Goal: Task Accomplishment & Management: Manage account settings

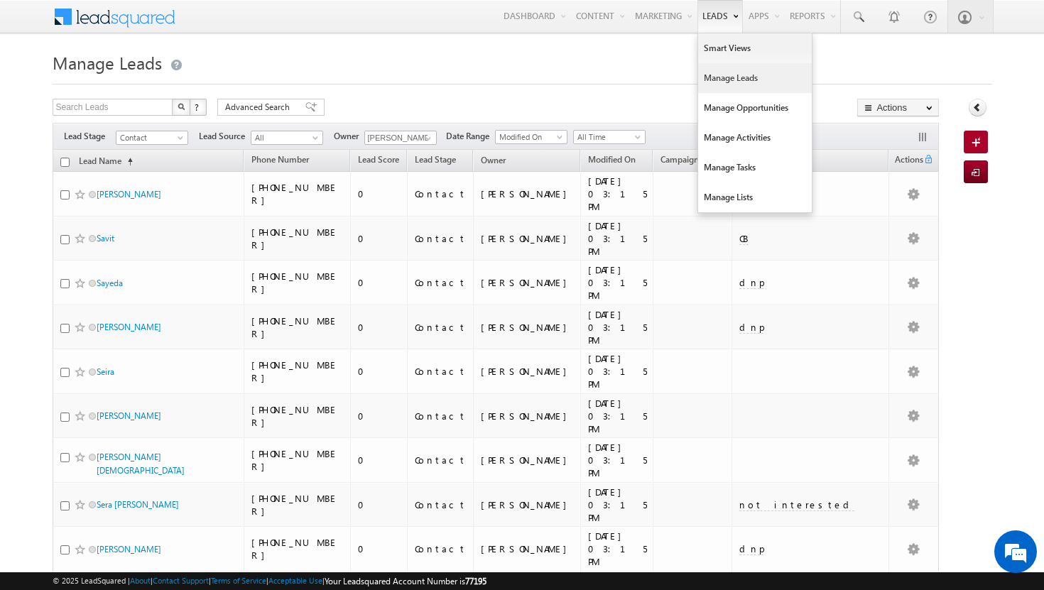
click at [728, 71] on link "Manage Leads" at bounding box center [755, 78] width 114 height 30
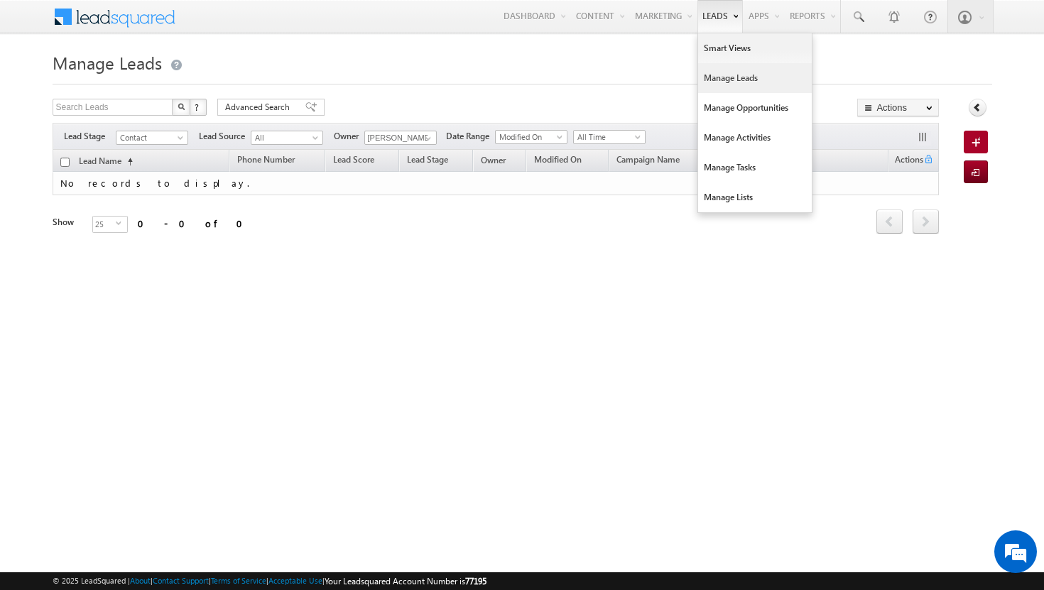
click at [724, 77] on link "Manage Leads" at bounding box center [755, 78] width 114 height 30
click at [724, 80] on link "Manage Leads" at bounding box center [755, 78] width 114 height 30
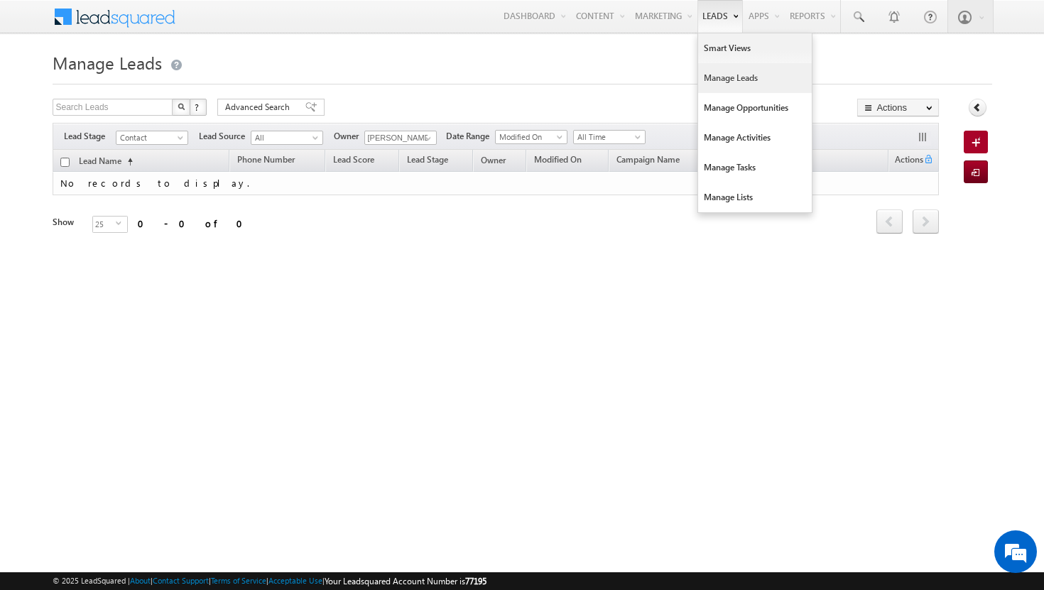
click at [712, 77] on link "Manage Leads" at bounding box center [755, 78] width 114 height 30
click at [725, 78] on link "Manage Leads" at bounding box center [755, 78] width 114 height 30
click at [728, 73] on link "Manage Leads" at bounding box center [755, 78] width 114 height 30
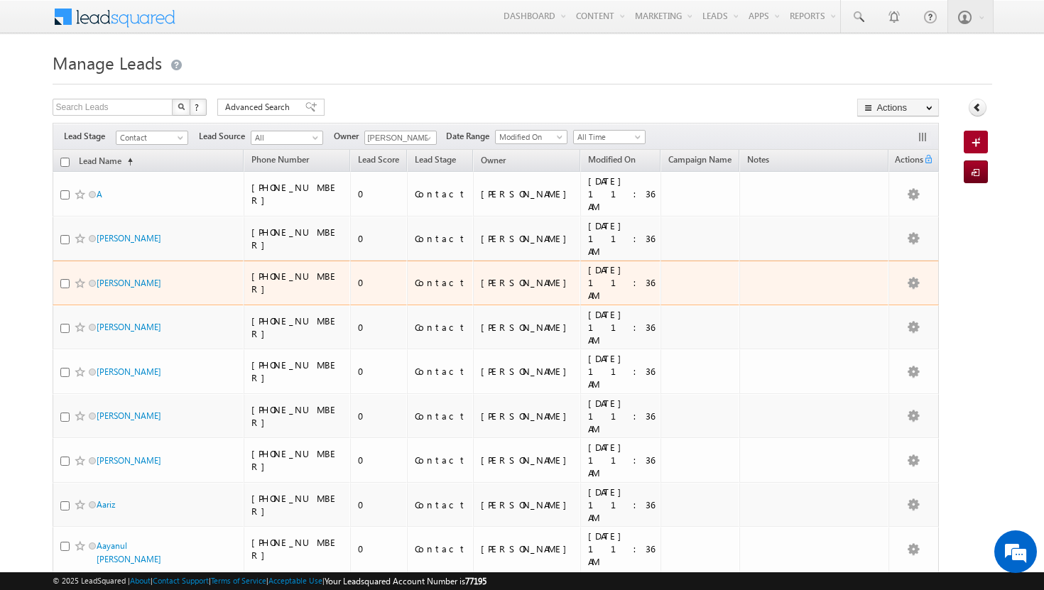
scroll to position [515, 0]
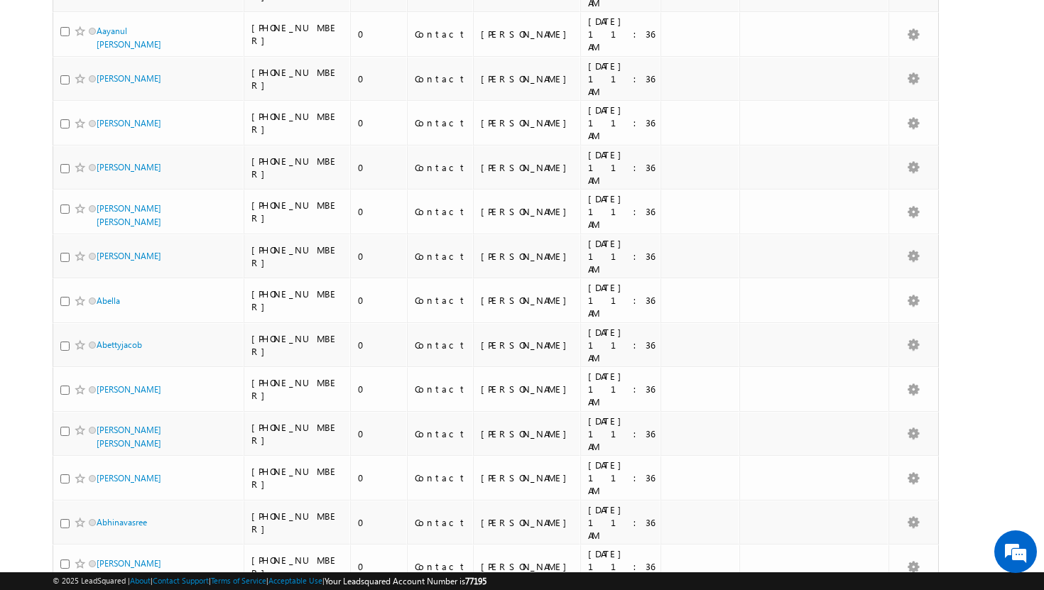
click at [107, 546] on li "50" at bounding box center [101, 551] width 34 height 14
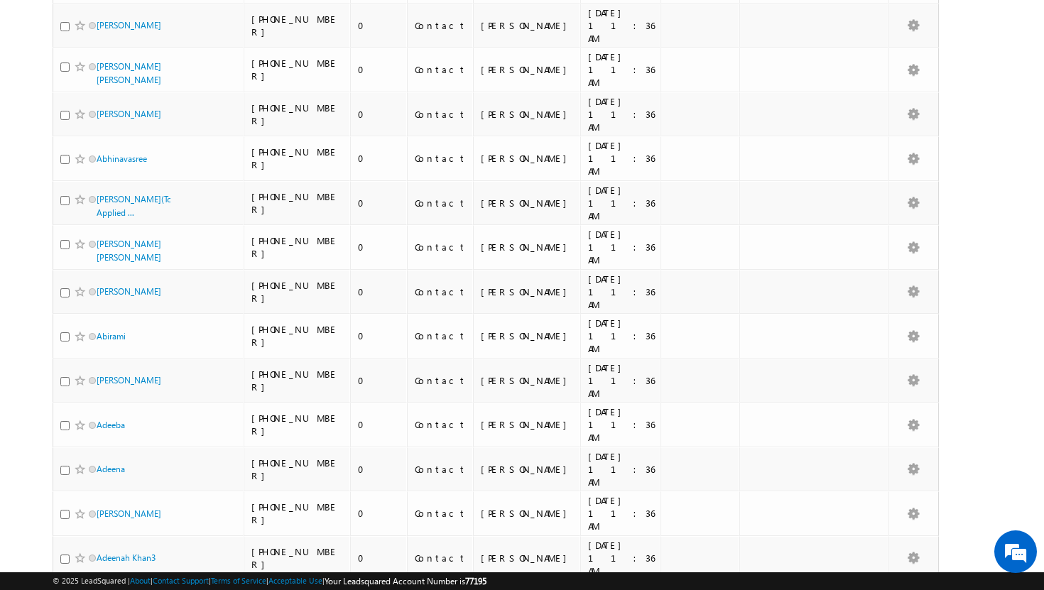
scroll to position [1342, 0]
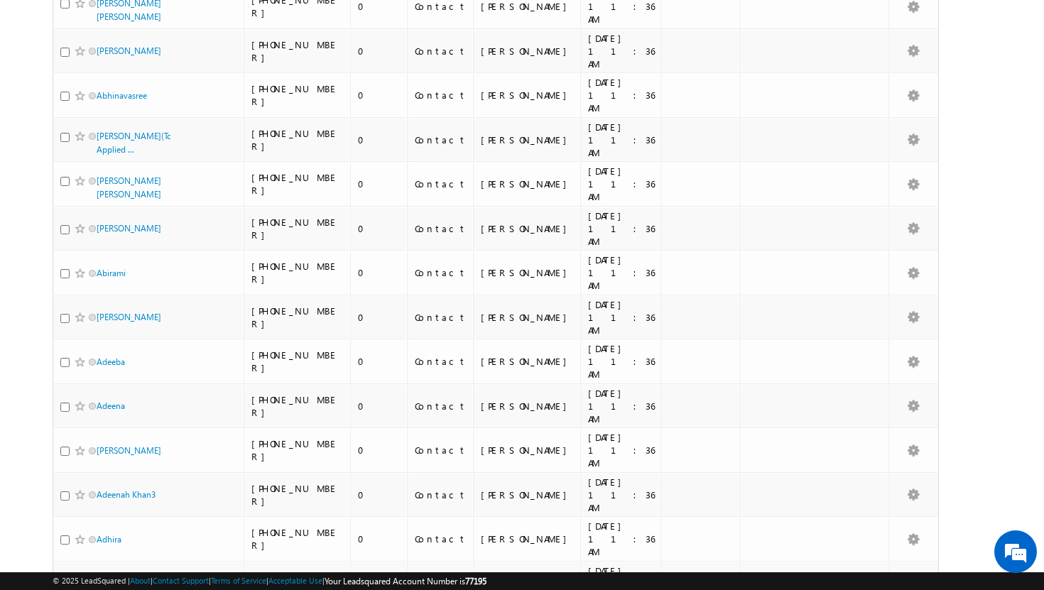
click at [101, 568] on li "100" at bounding box center [101, 565] width 34 height 14
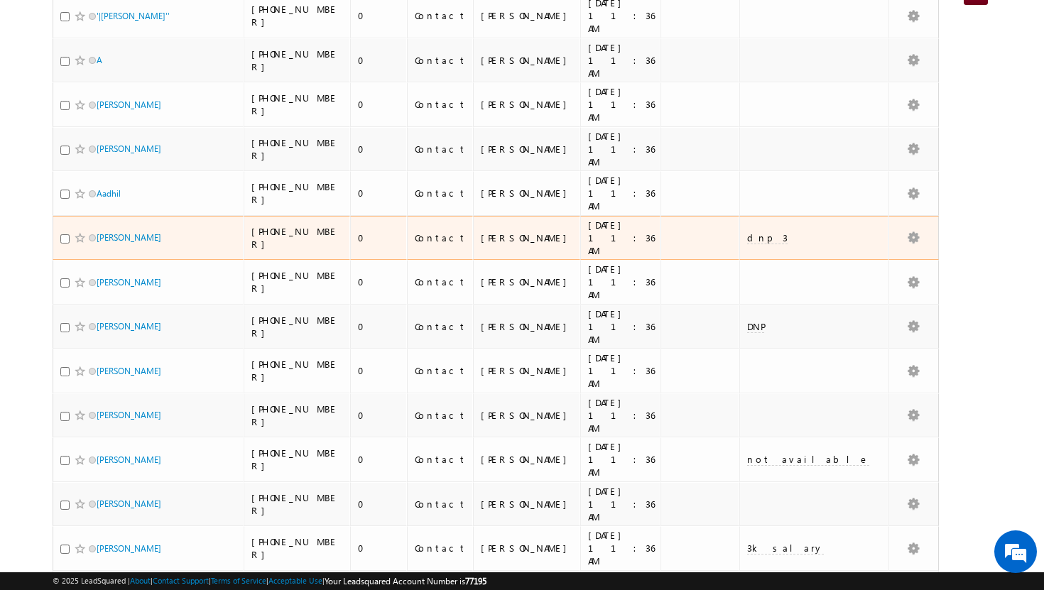
scroll to position [0, 0]
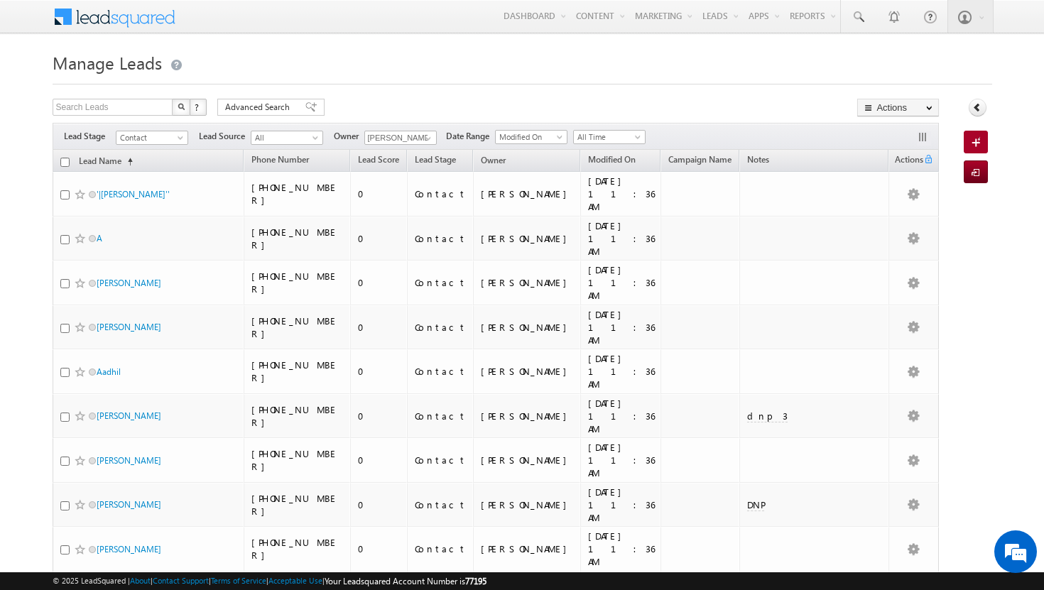
click at [61, 164] on input "checkbox" at bounding box center [64, 162] width 9 height 9
checkbox input "true"
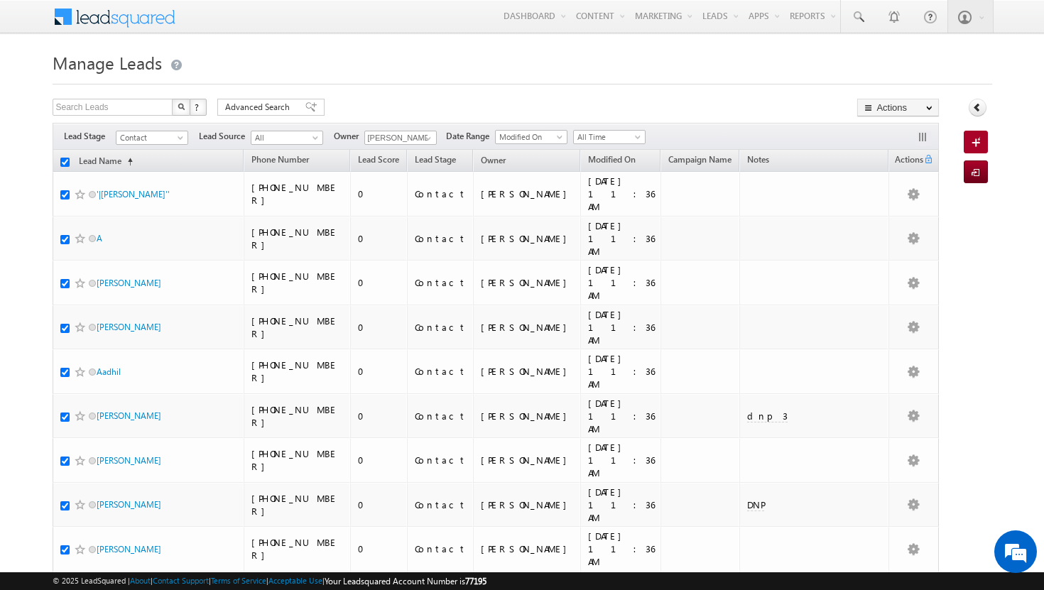
checkbox input "true"
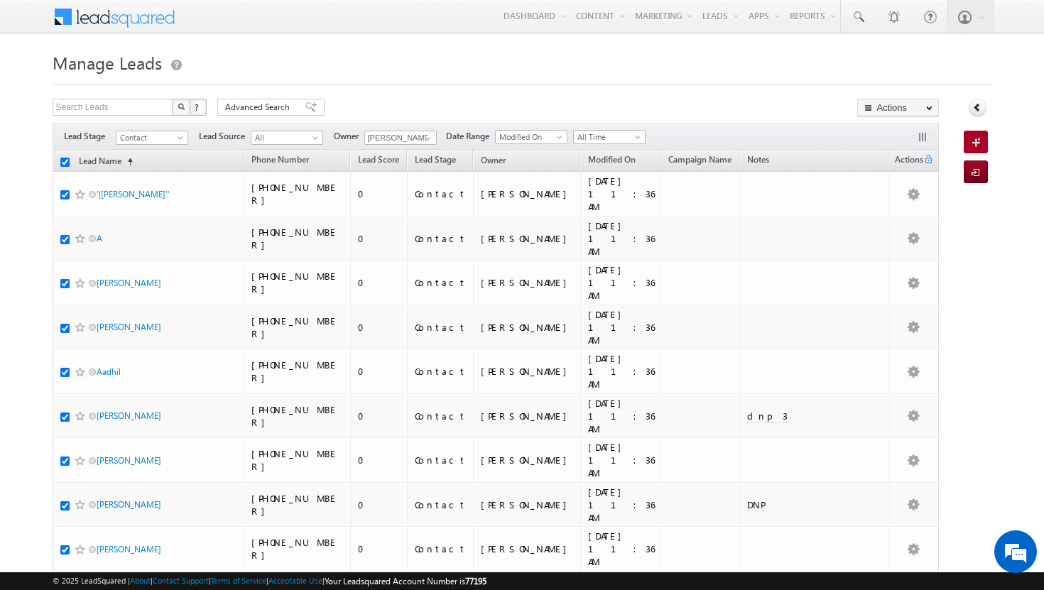
checkbox input "true"
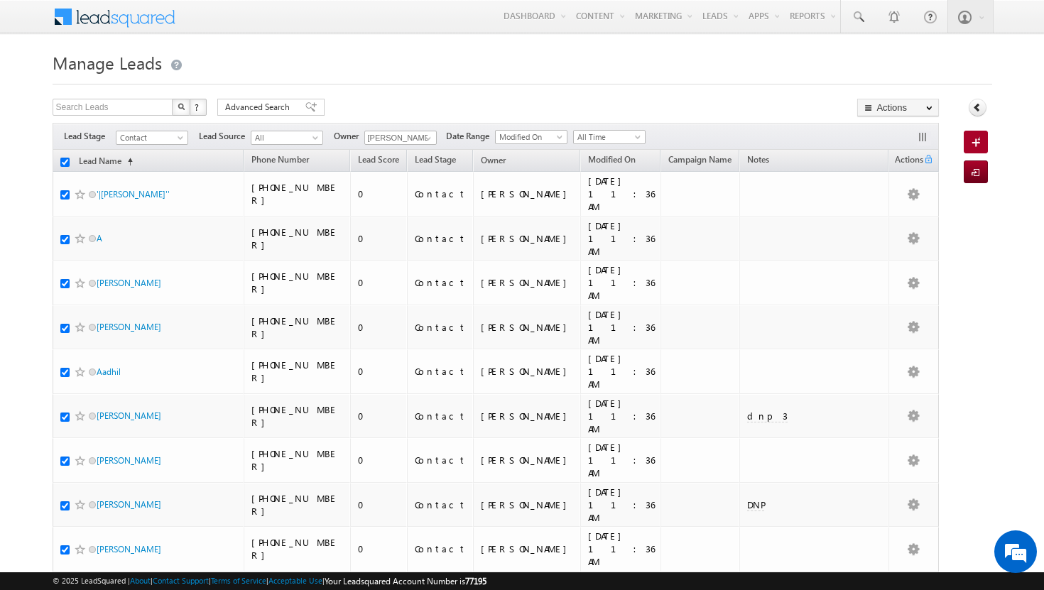
checkbox input "true"
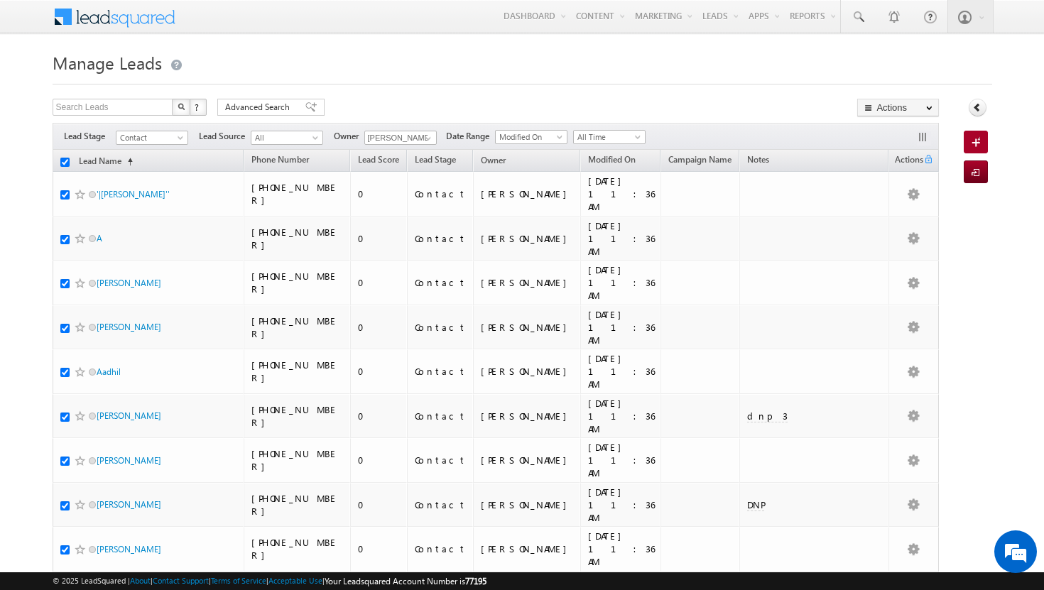
checkbox input "true"
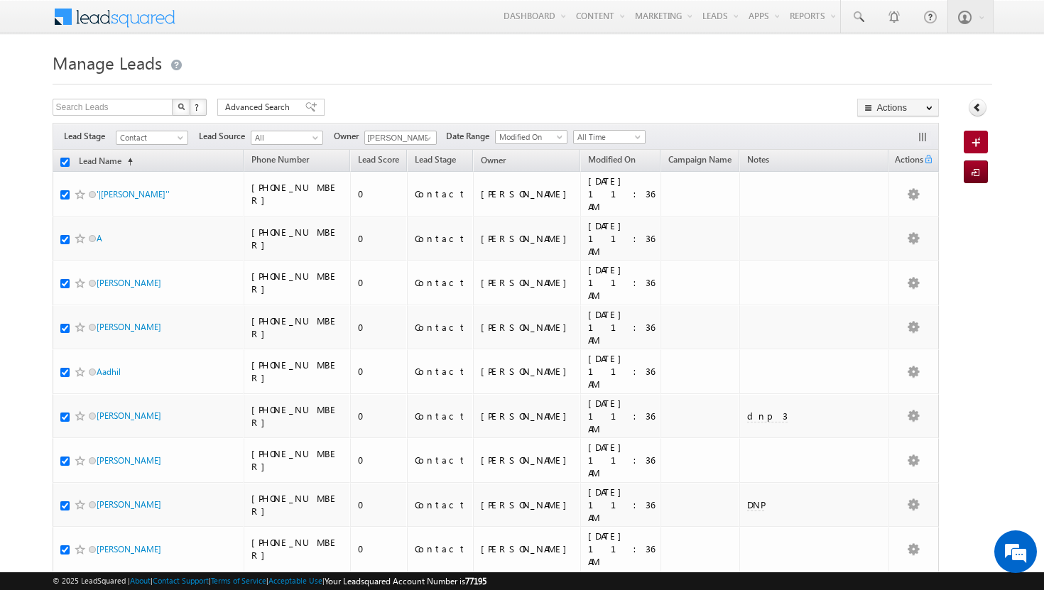
checkbox input "true"
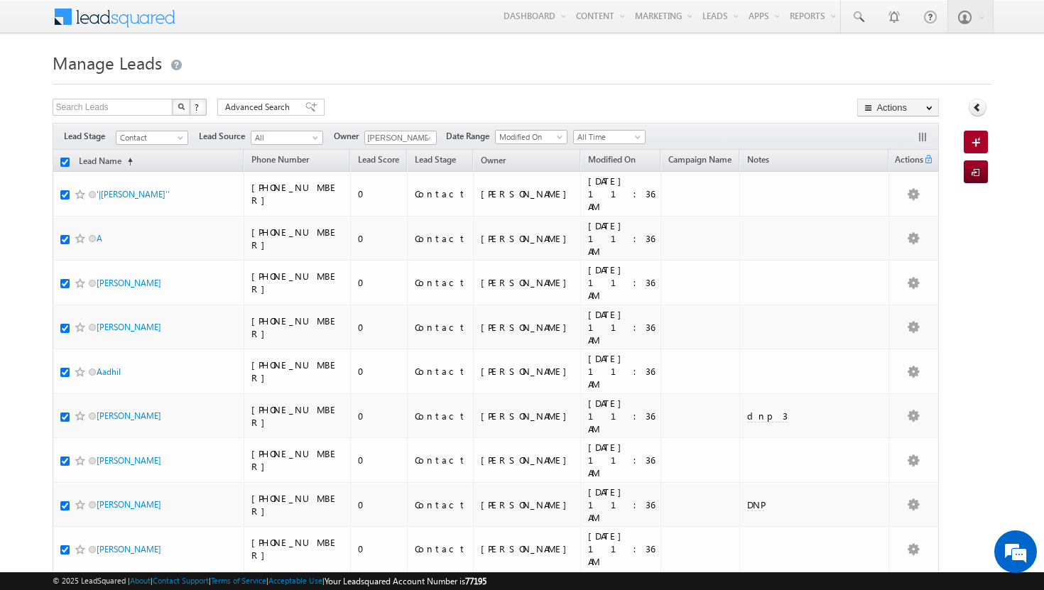
checkbox input "true"
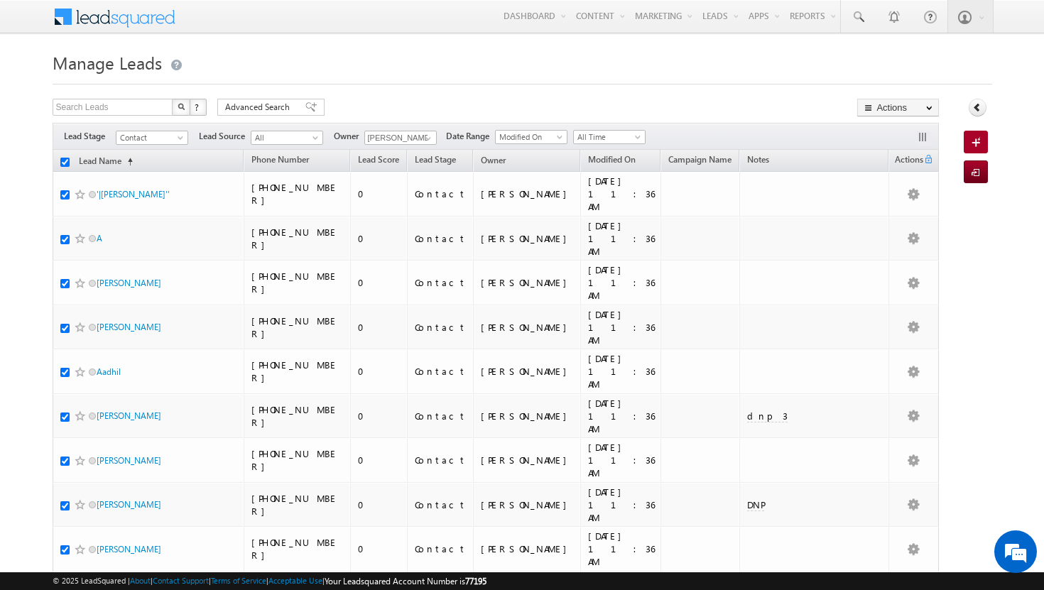
checkbox input "true"
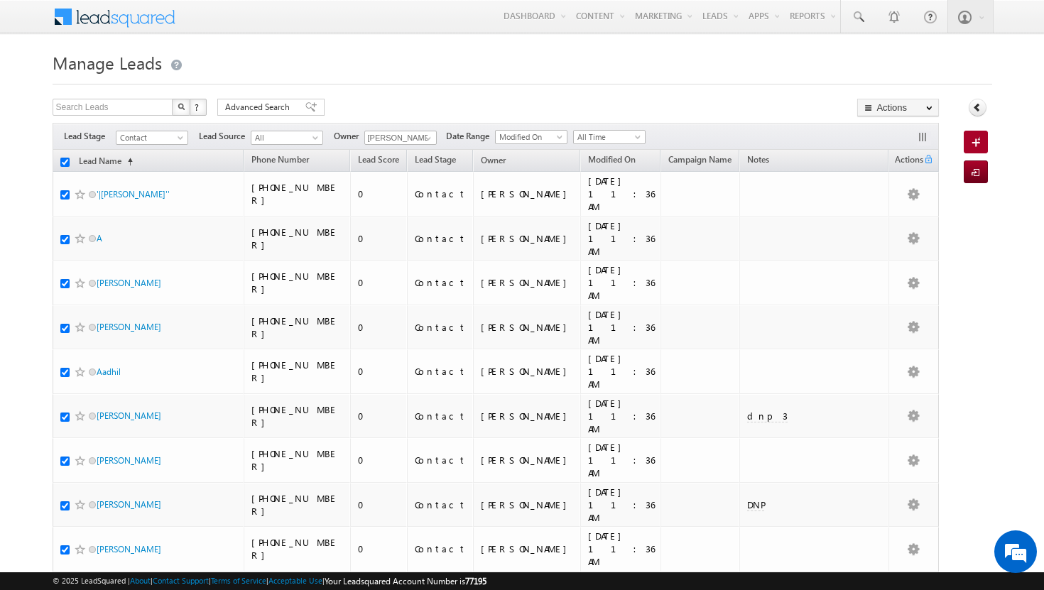
checkbox input "true"
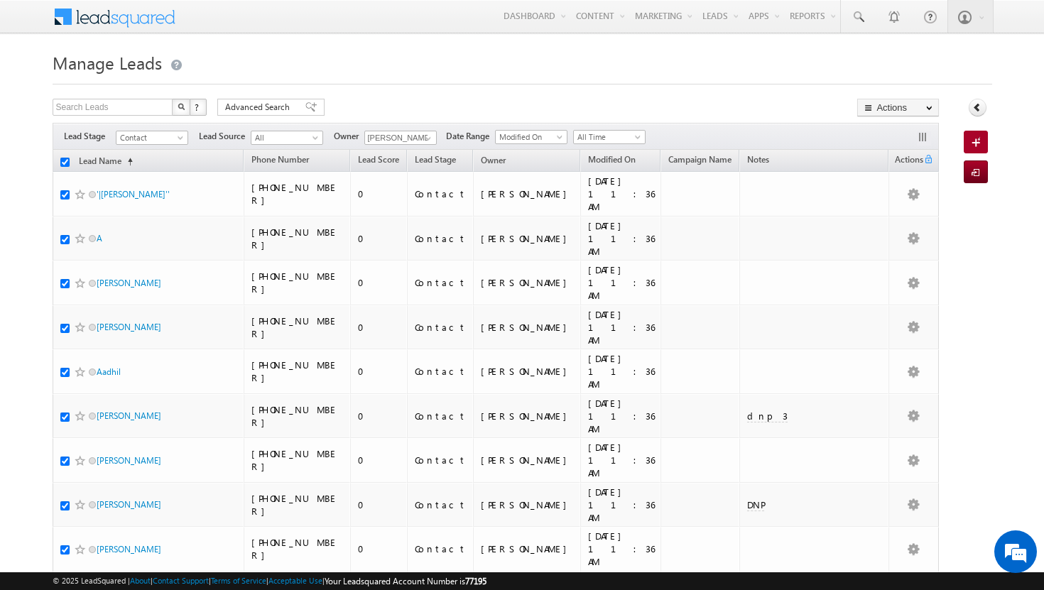
checkbox input "true"
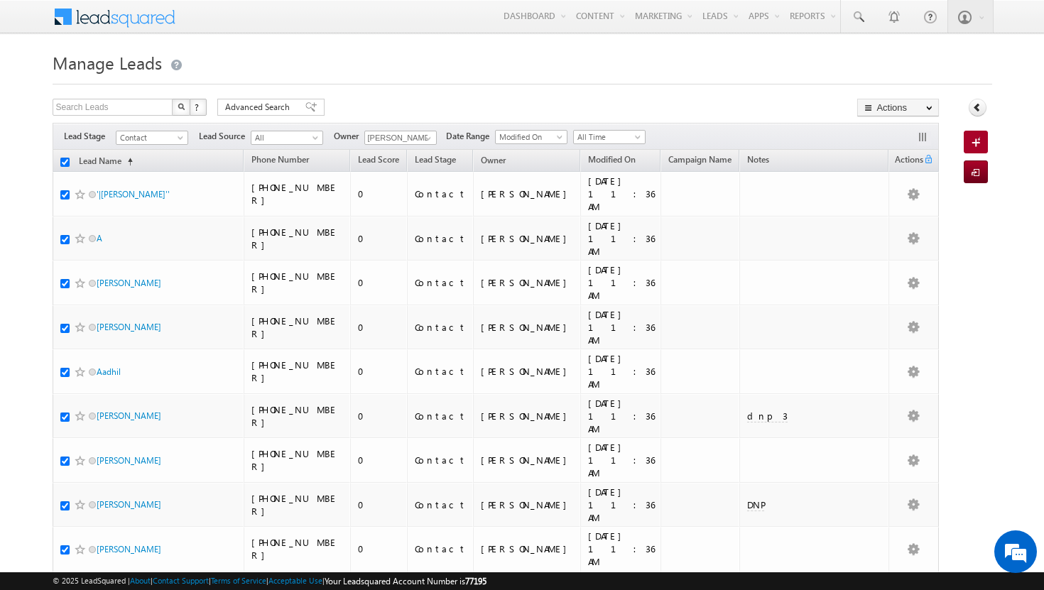
checkbox input "true"
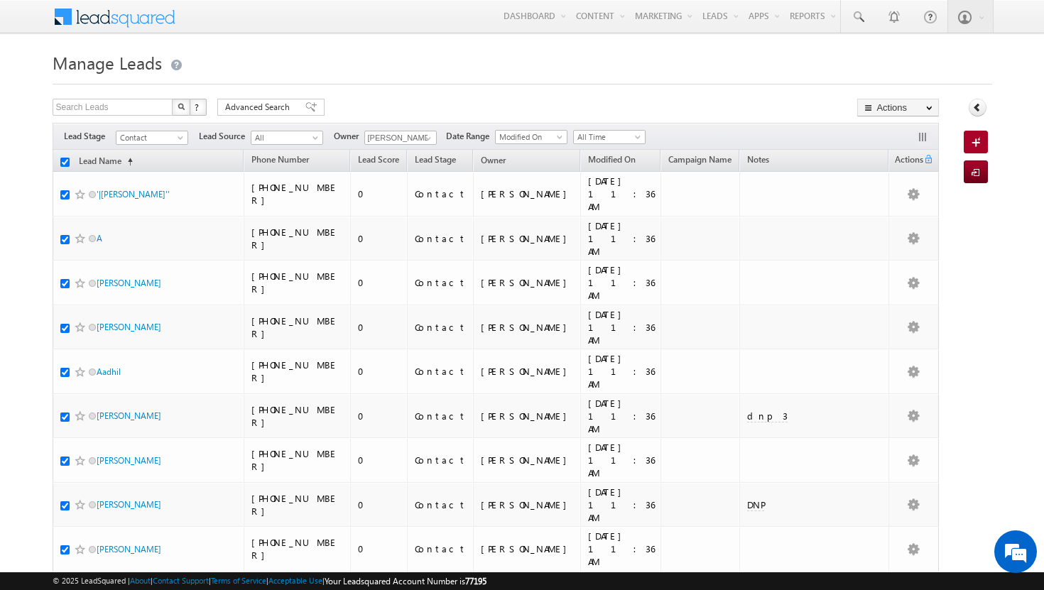
checkbox input "true"
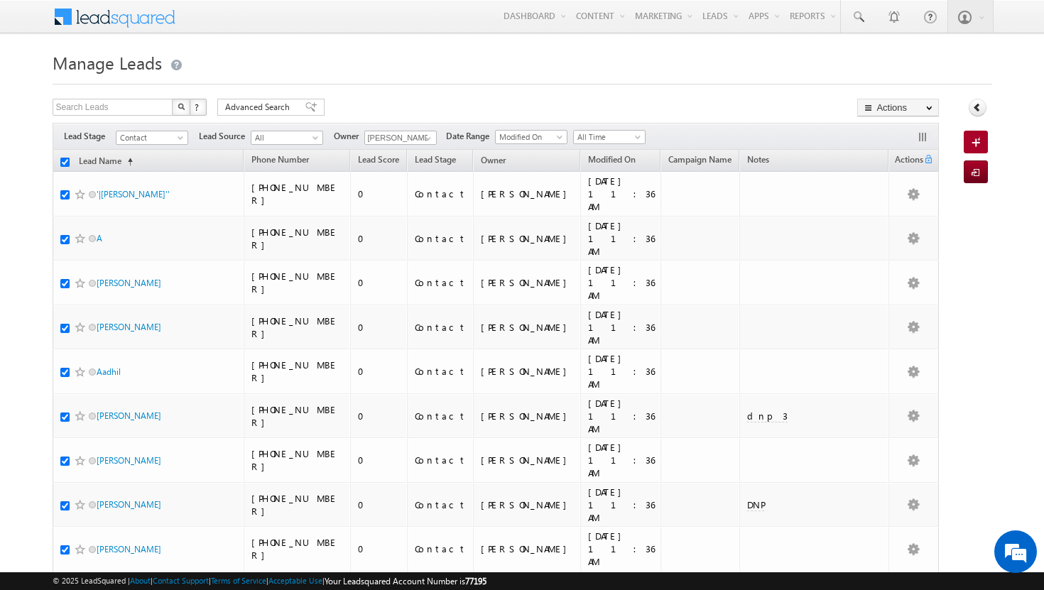
checkbox input "true"
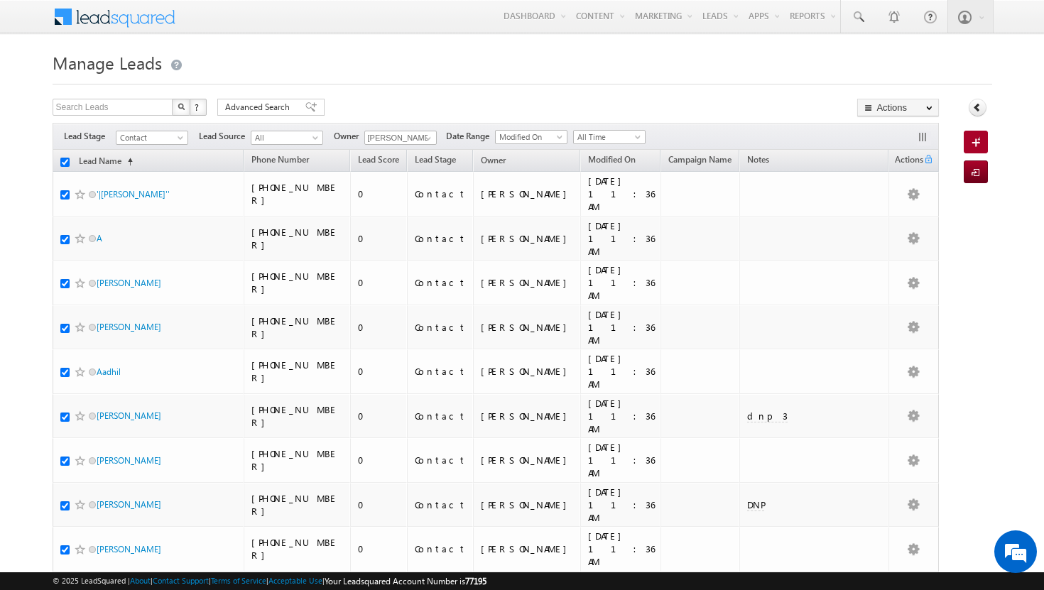
checkbox input "true"
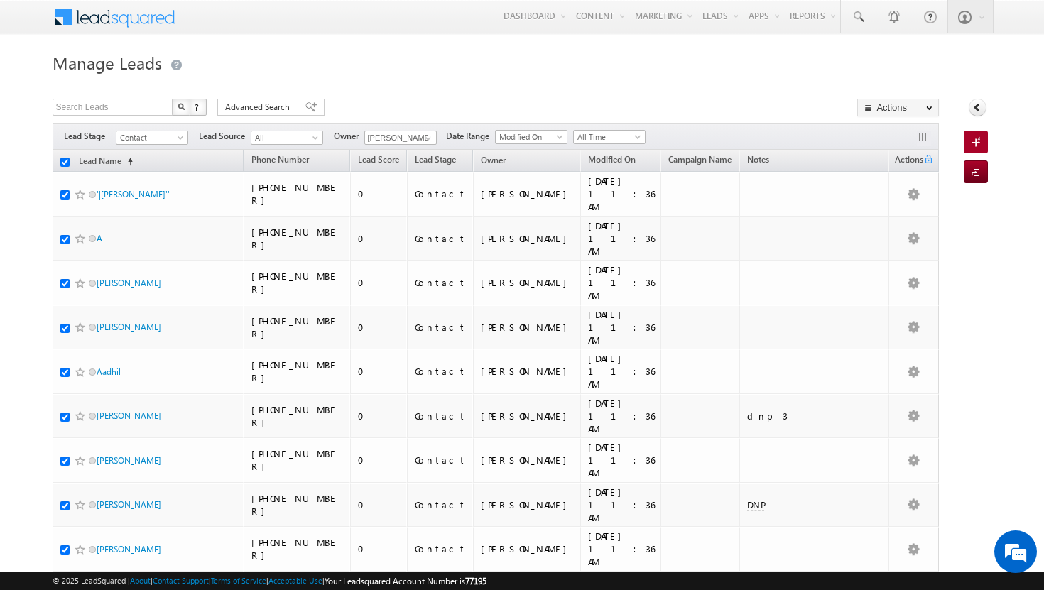
checkbox input "true"
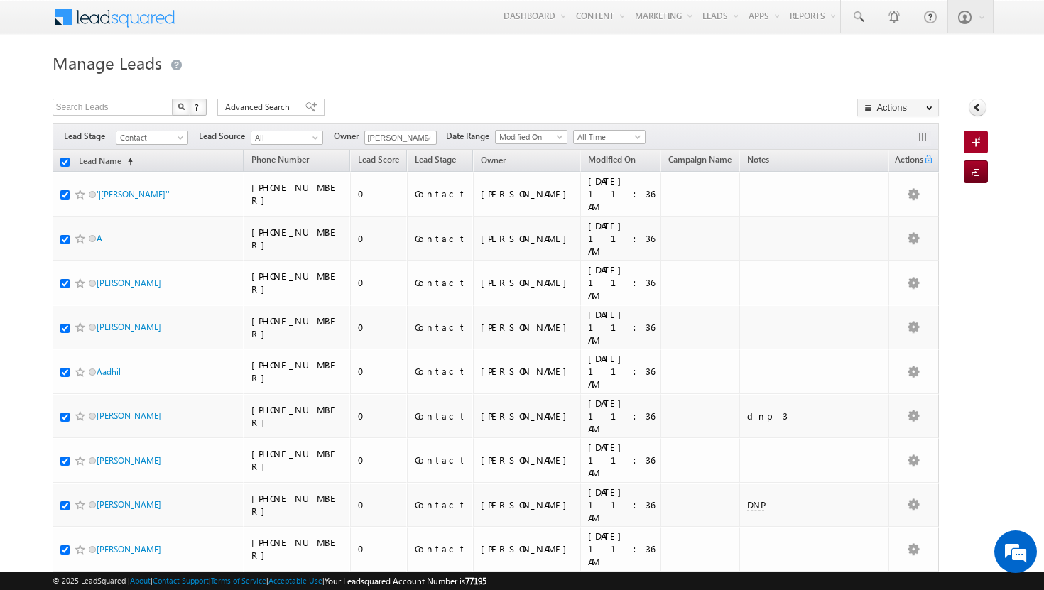
checkbox input "true"
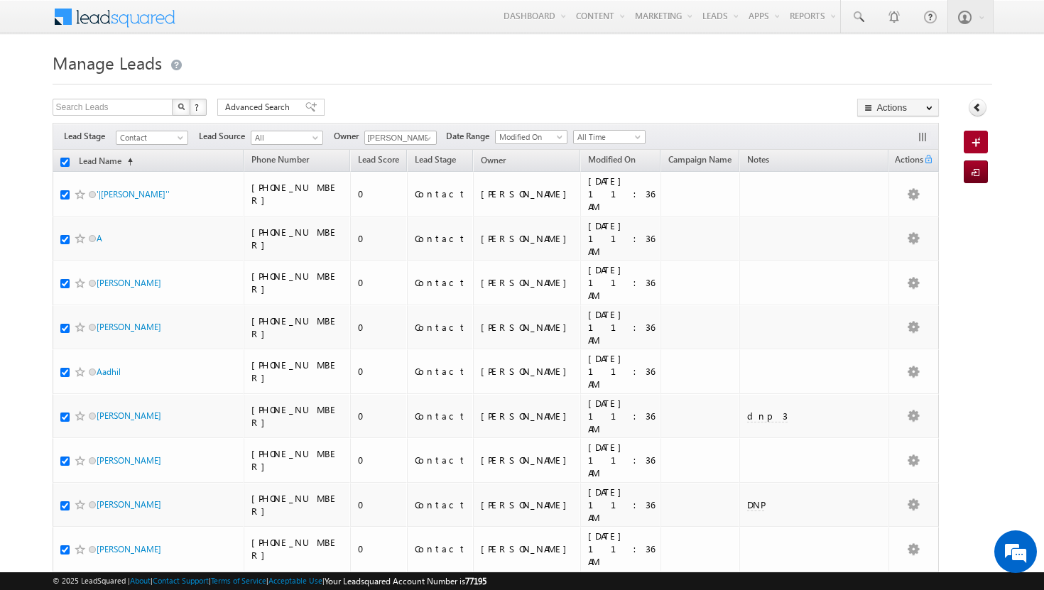
checkbox input "true"
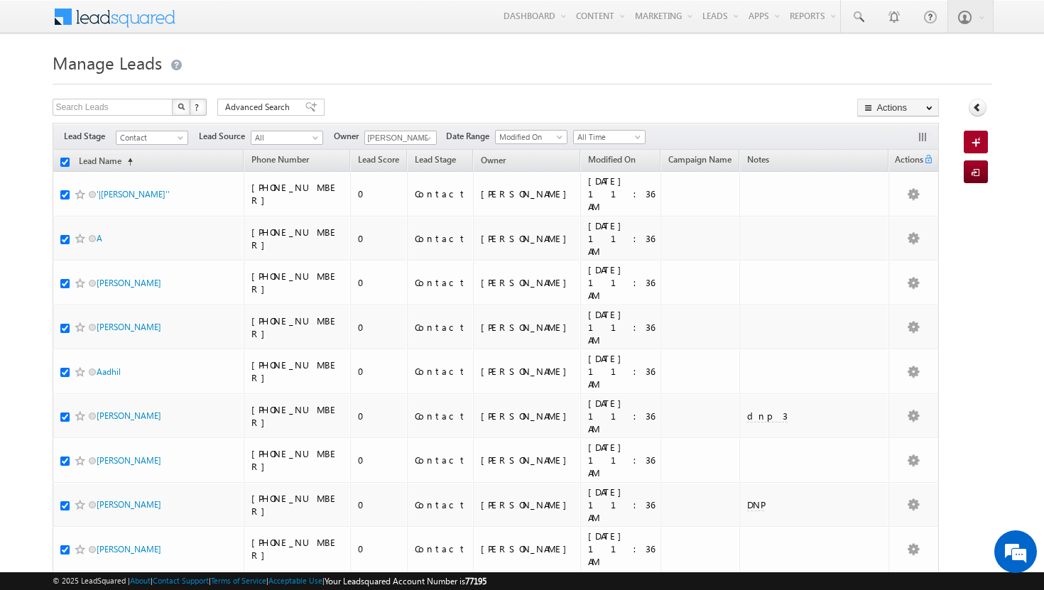
checkbox input "true"
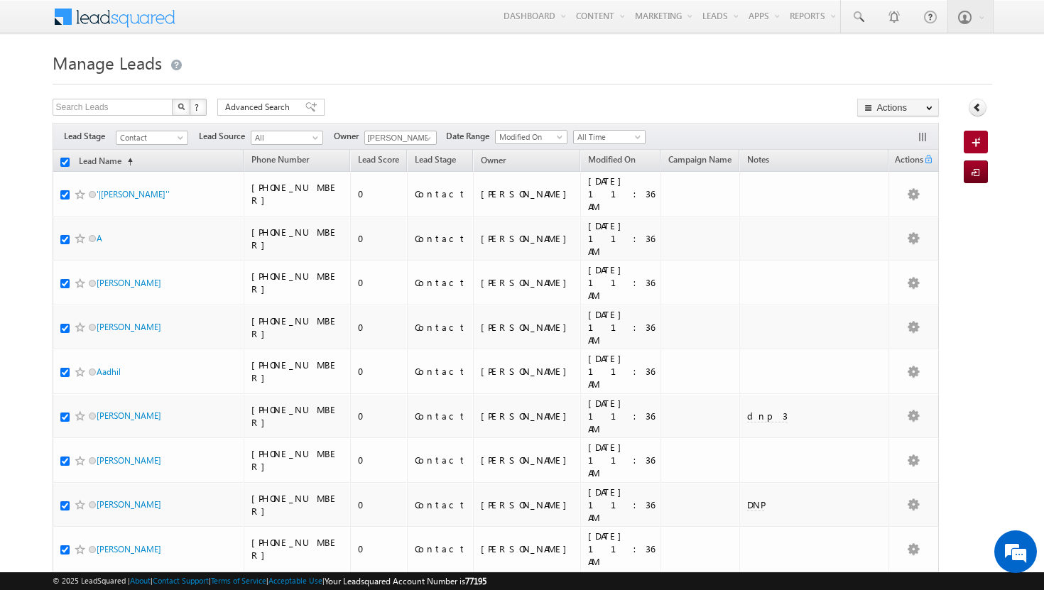
checkbox input "true"
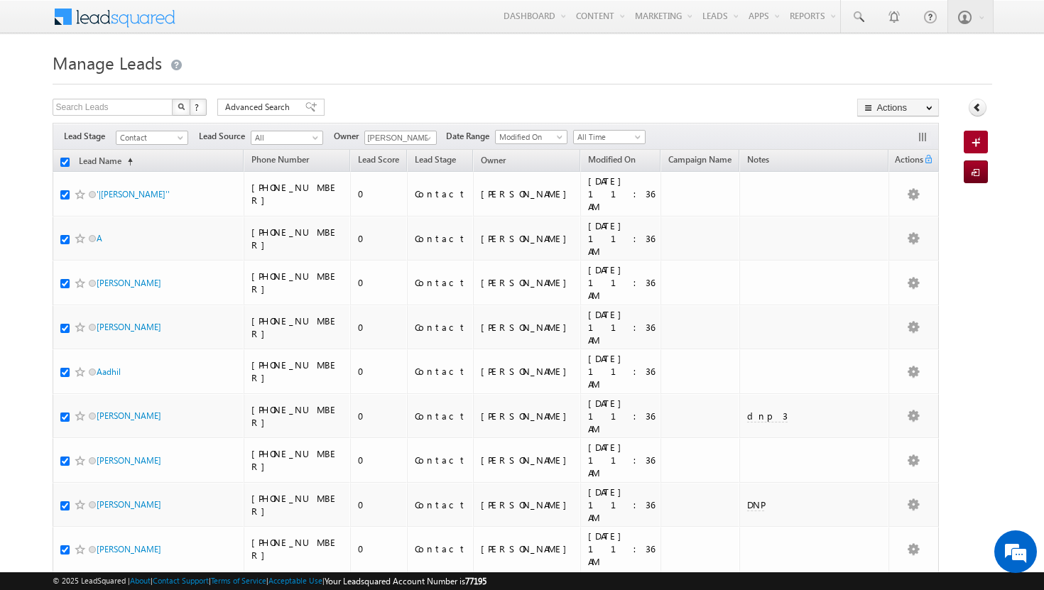
checkbox input "true"
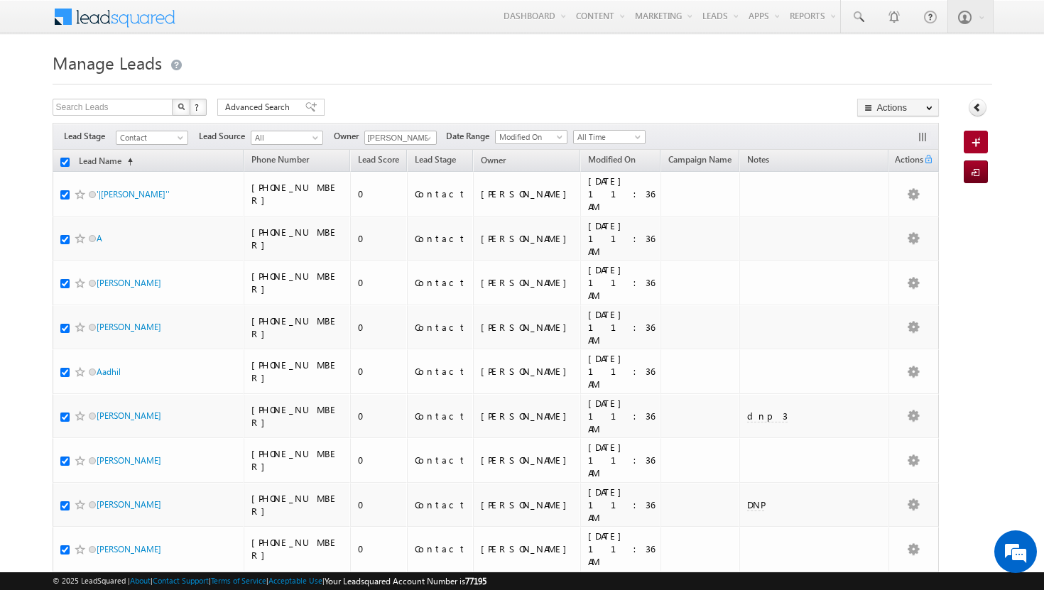
checkbox input "true"
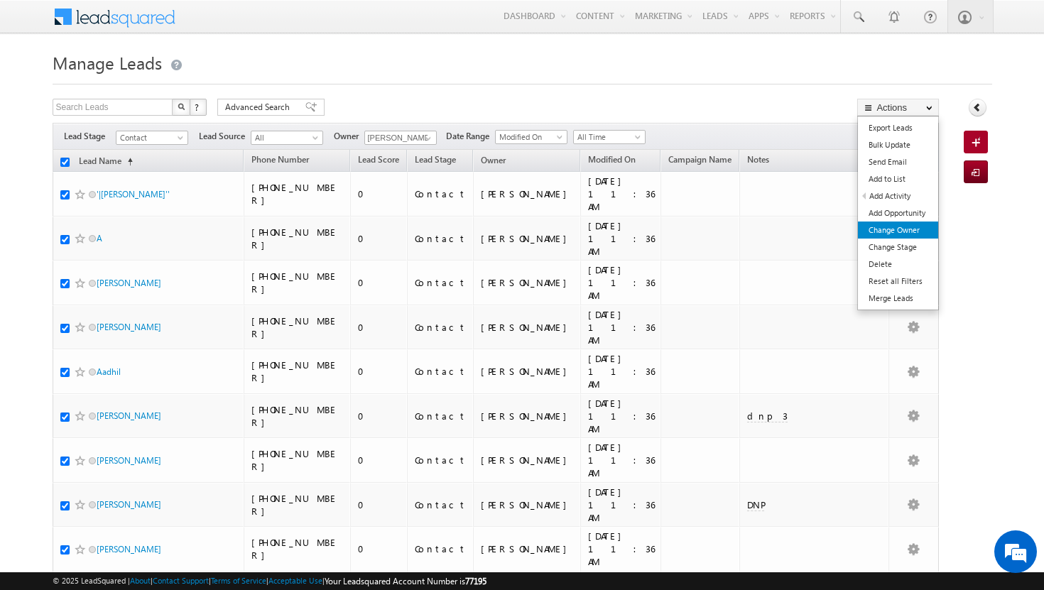
click at [908, 229] on link "Change Owner" at bounding box center [898, 230] width 80 height 17
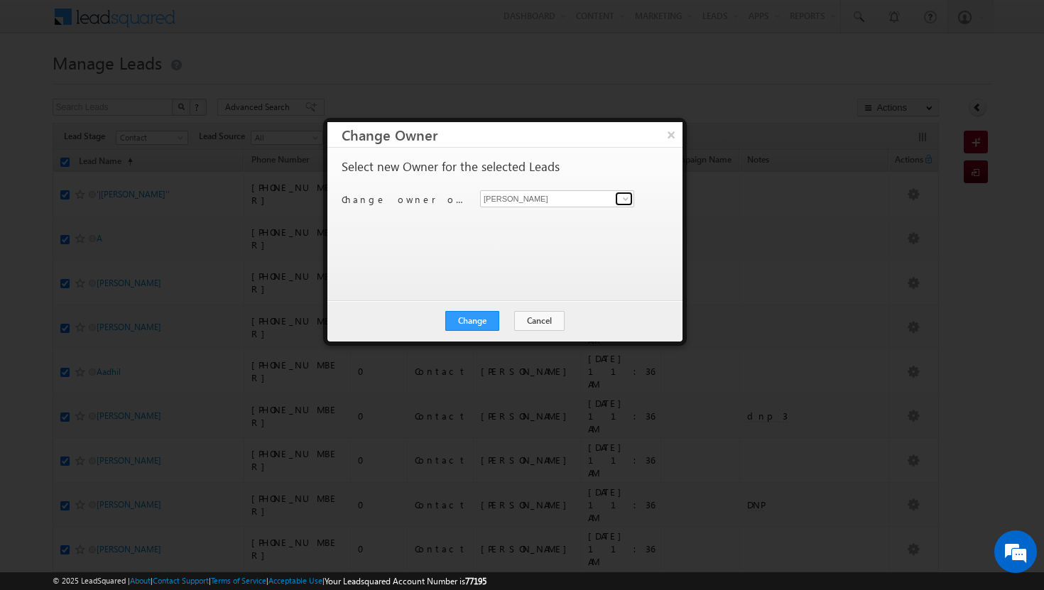
click at [628, 199] on span at bounding box center [625, 198] width 11 height 11
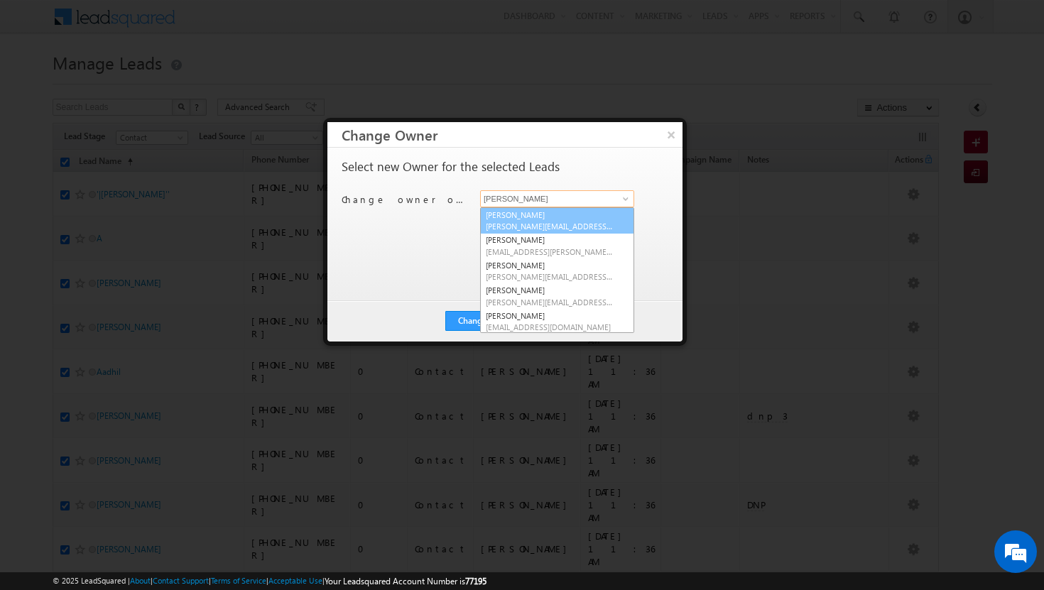
click at [603, 215] on link "[PERSON_NAME][DEMOGRAPHIC_DATA] [PERSON_NAME][EMAIL_ADDRESS][DOMAIN_NAME]" at bounding box center [557, 220] width 154 height 27
type input "[PERSON_NAME]"
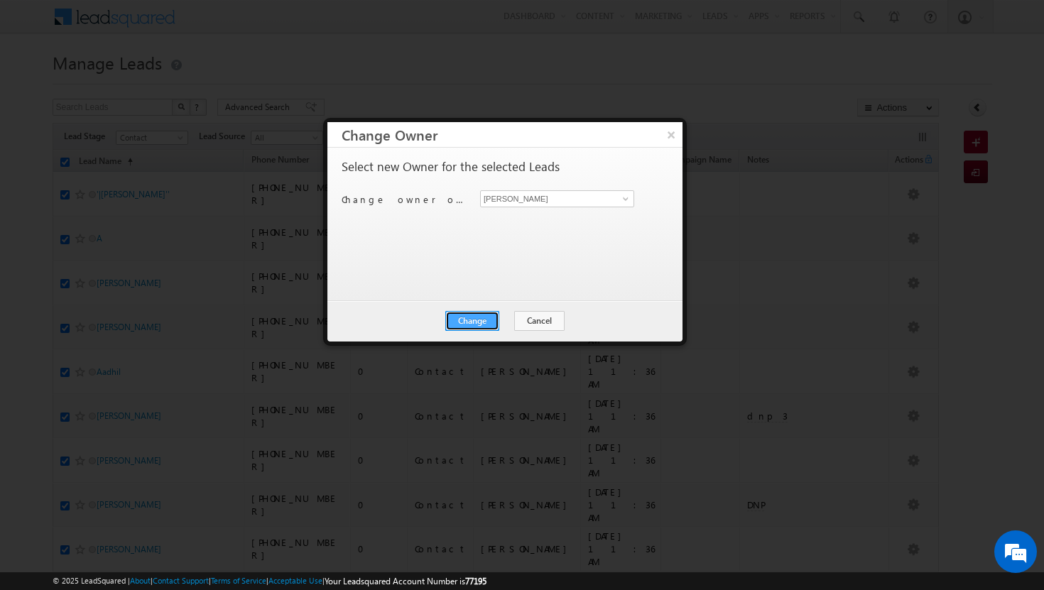
click at [488, 319] on button "Change" at bounding box center [472, 321] width 54 height 20
click at [505, 320] on button "Close" at bounding box center [507, 321] width 45 height 20
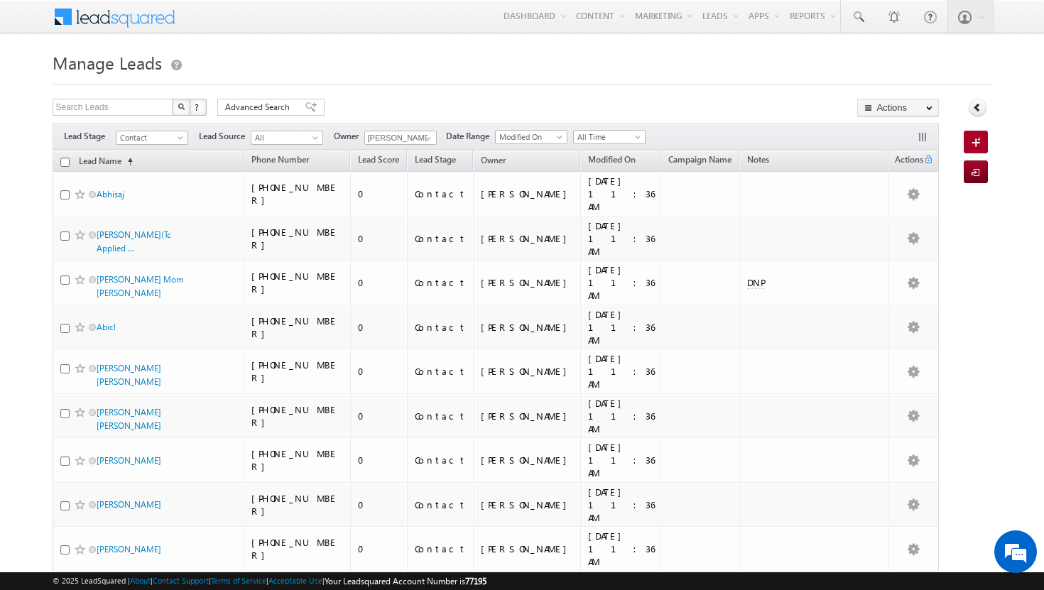
click at [64, 163] on input "checkbox" at bounding box center [64, 162] width 9 height 9
checkbox input "true"
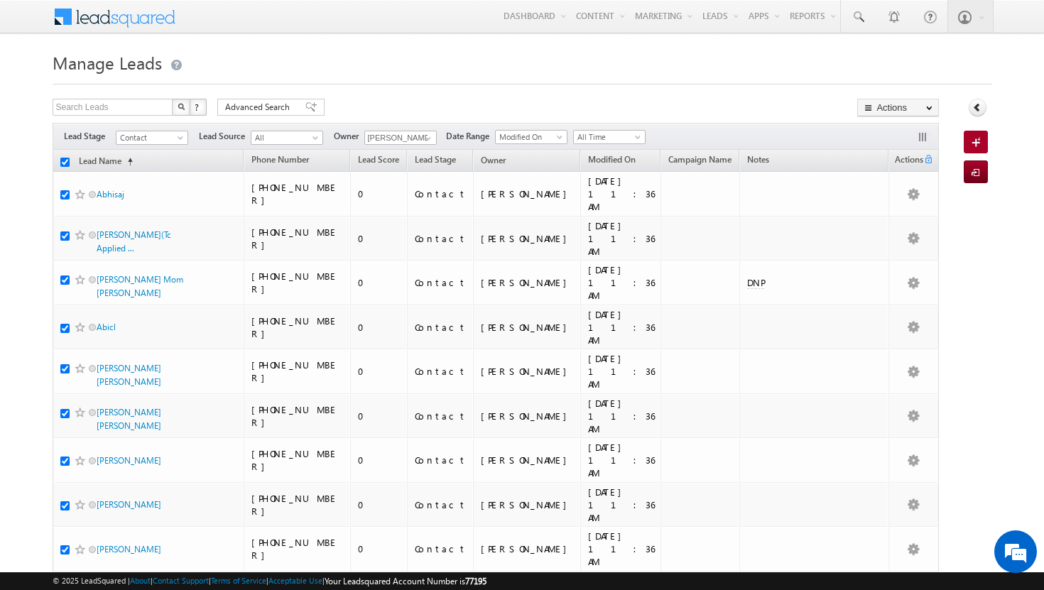
checkbox input "true"
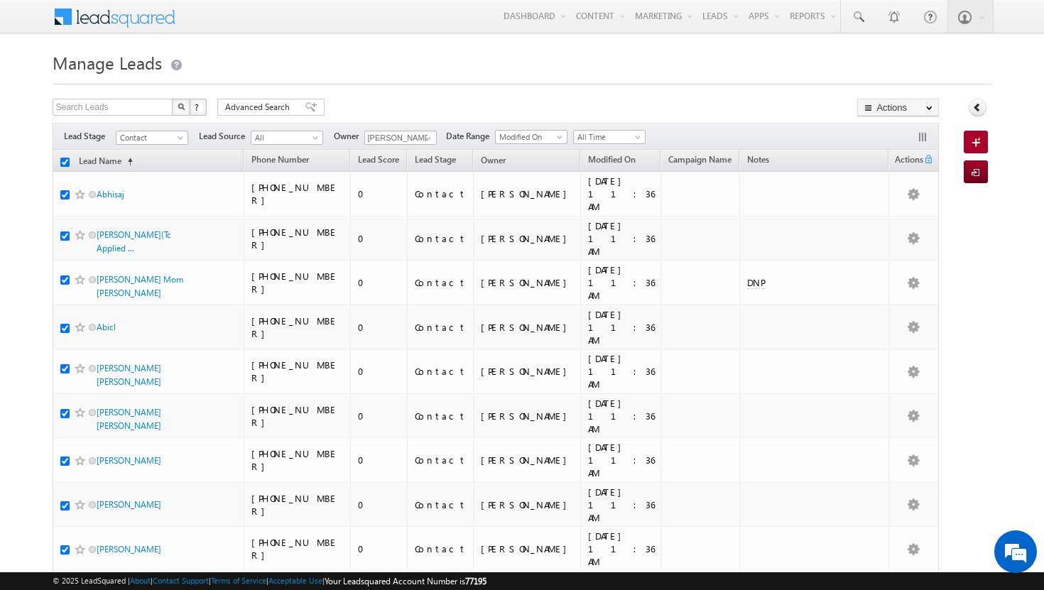
checkbox input "true"
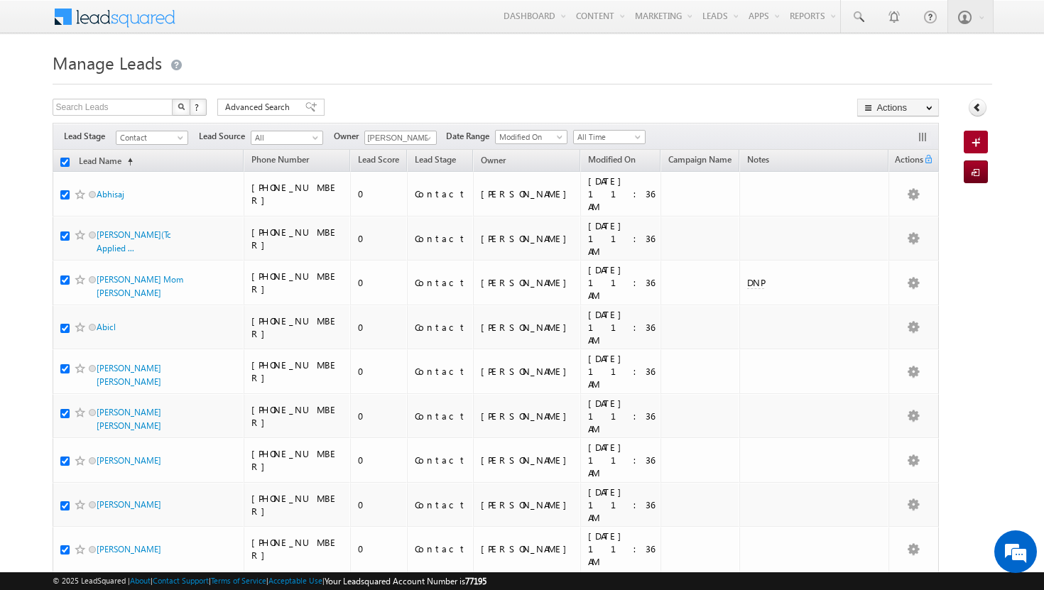
checkbox input "true"
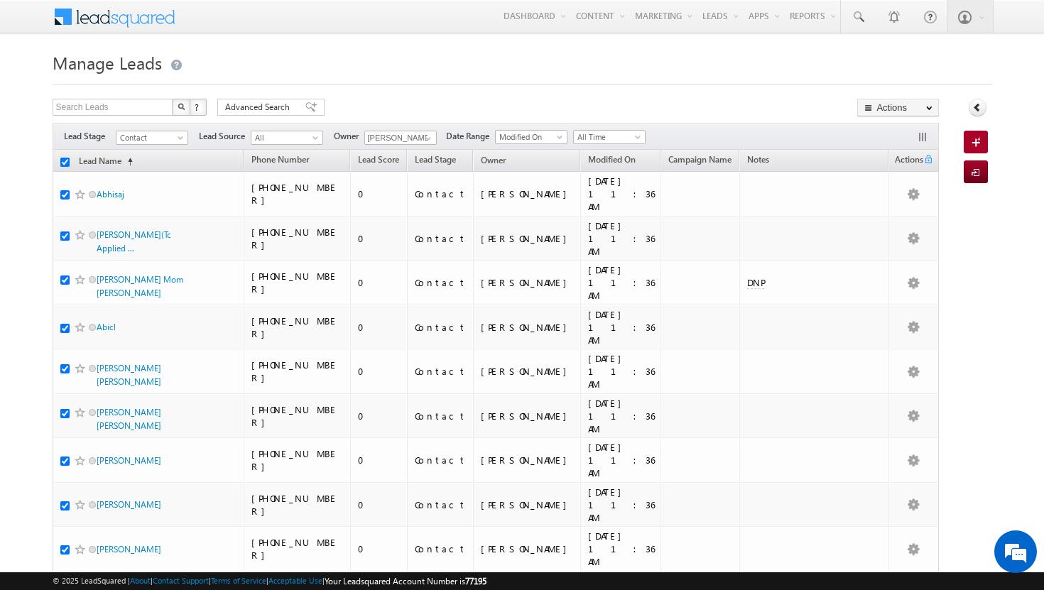
checkbox input "true"
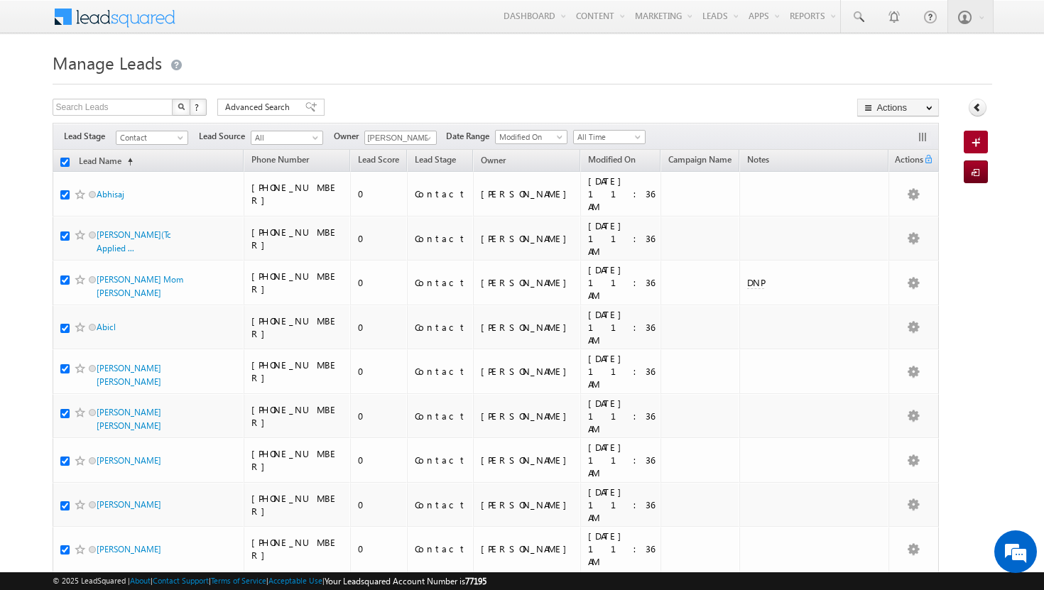
checkbox input "true"
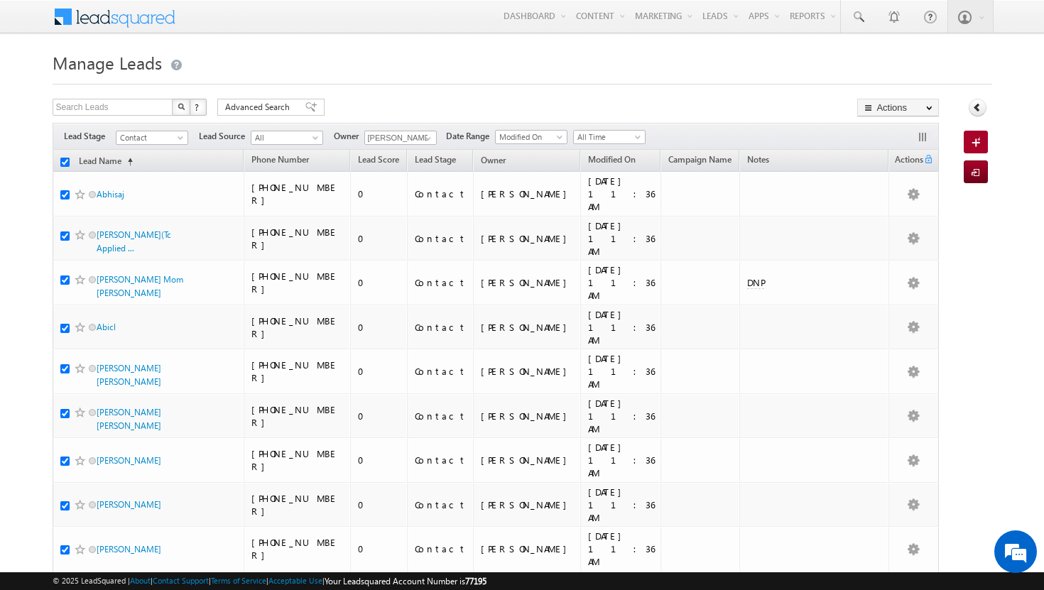
checkbox input "true"
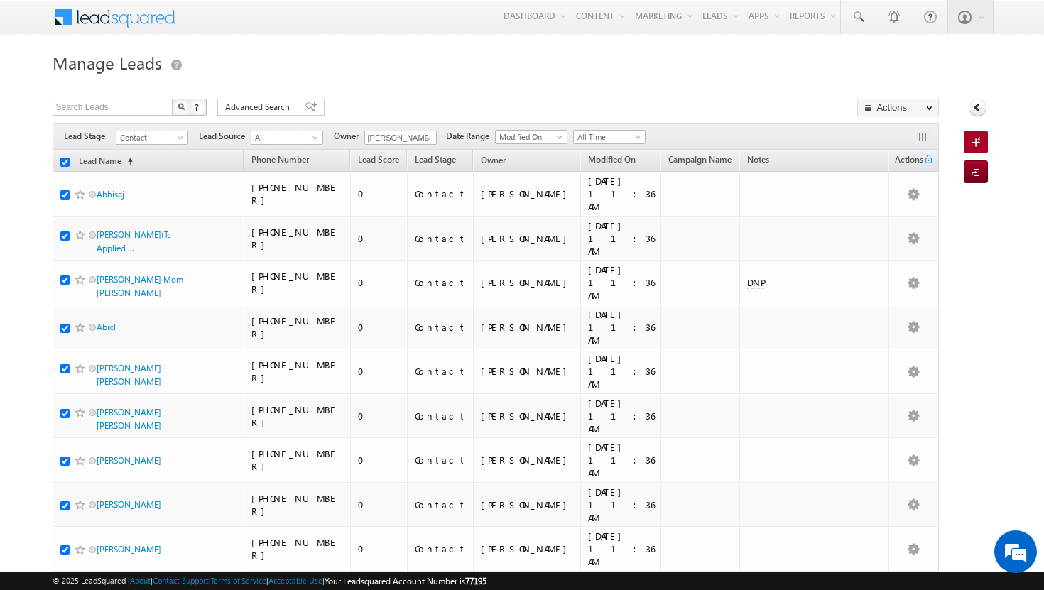
checkbox input "true"
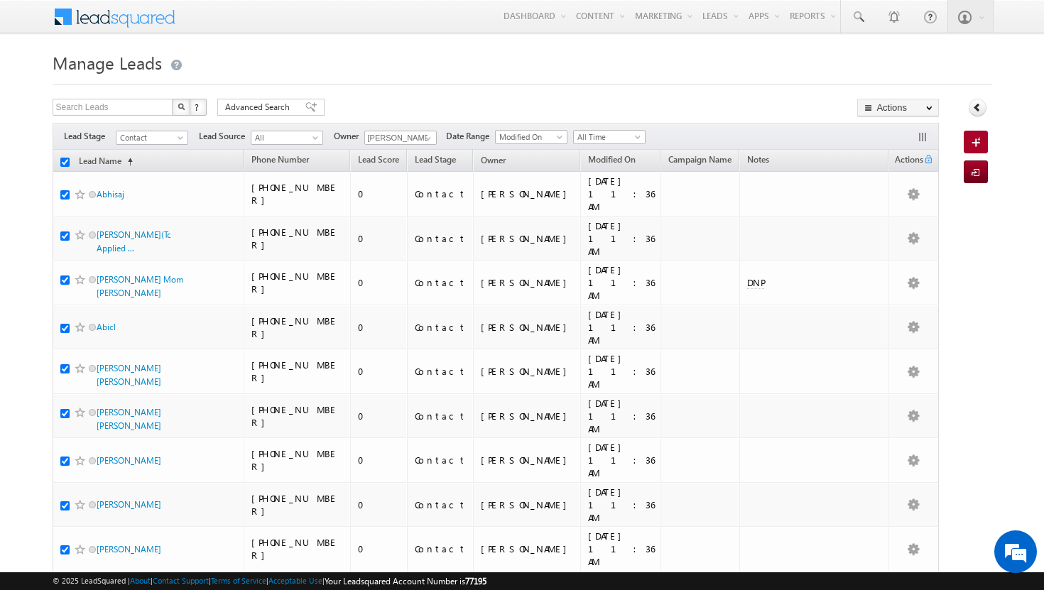
checkbox input "true"
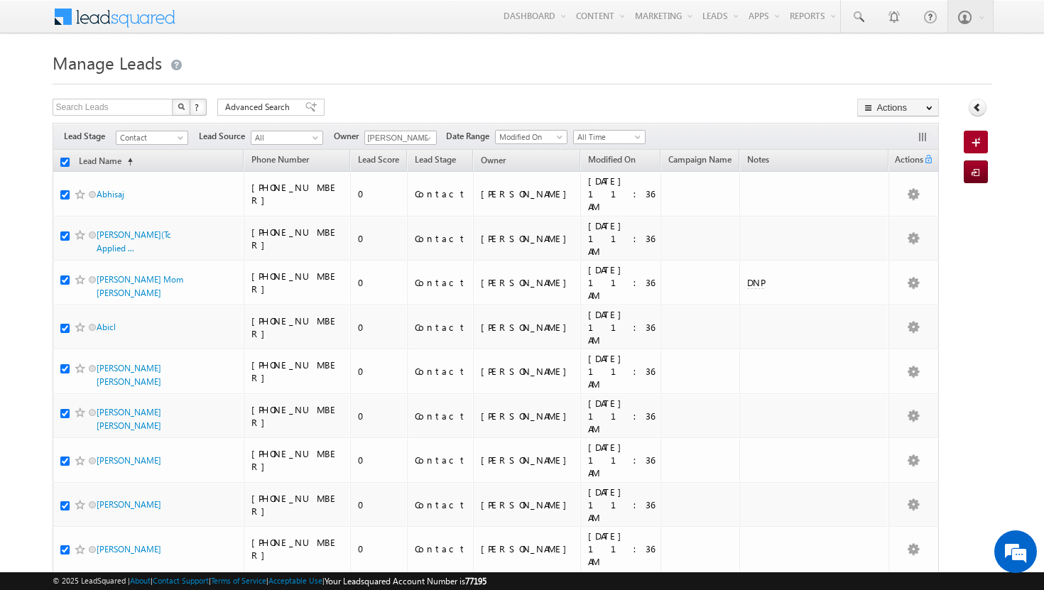
checkbox input "true"
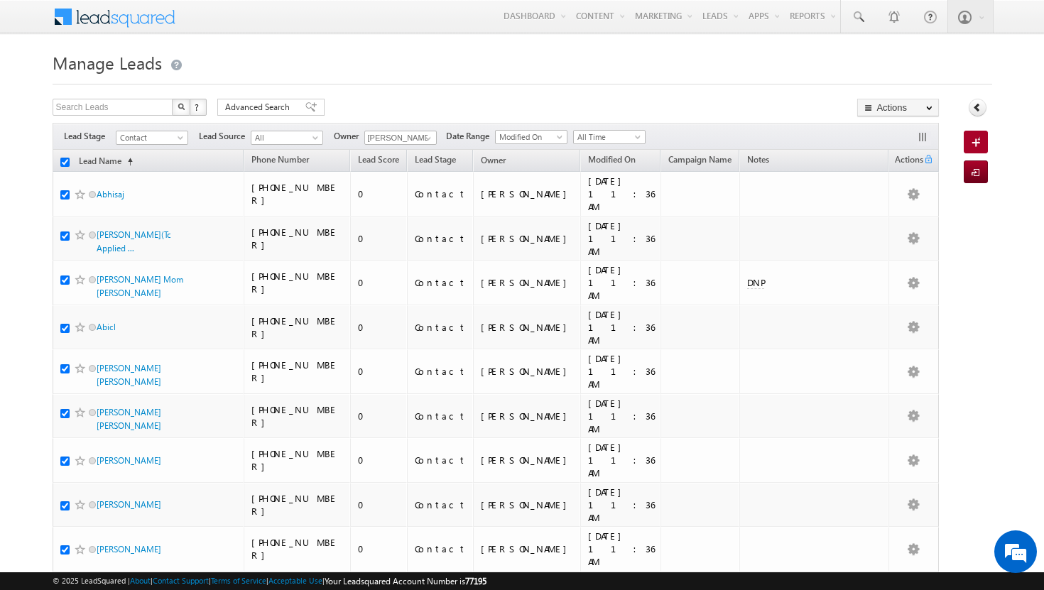
checkbox input "true"
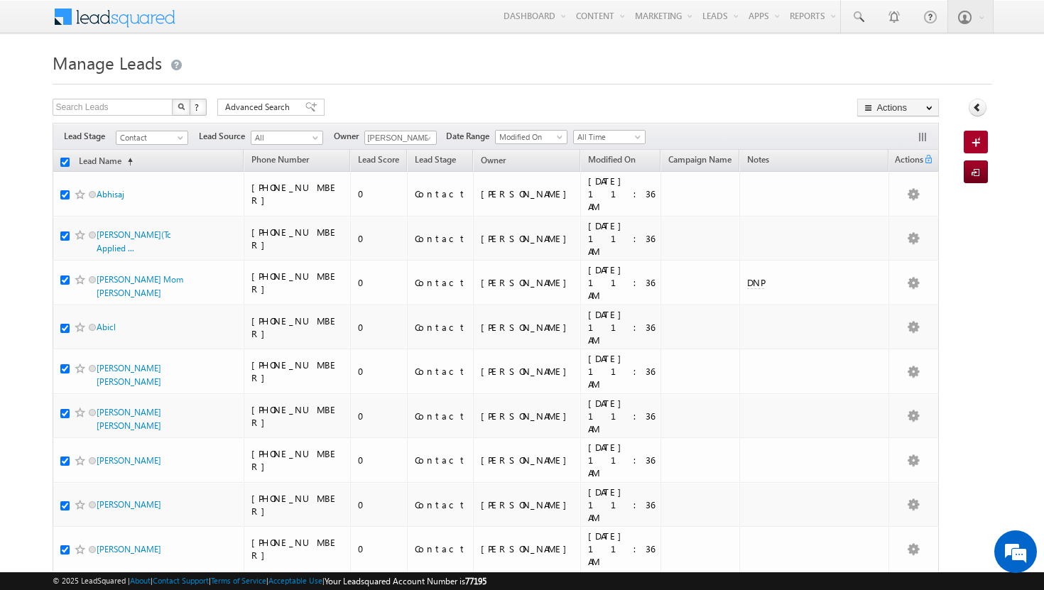
checkbox input "true"
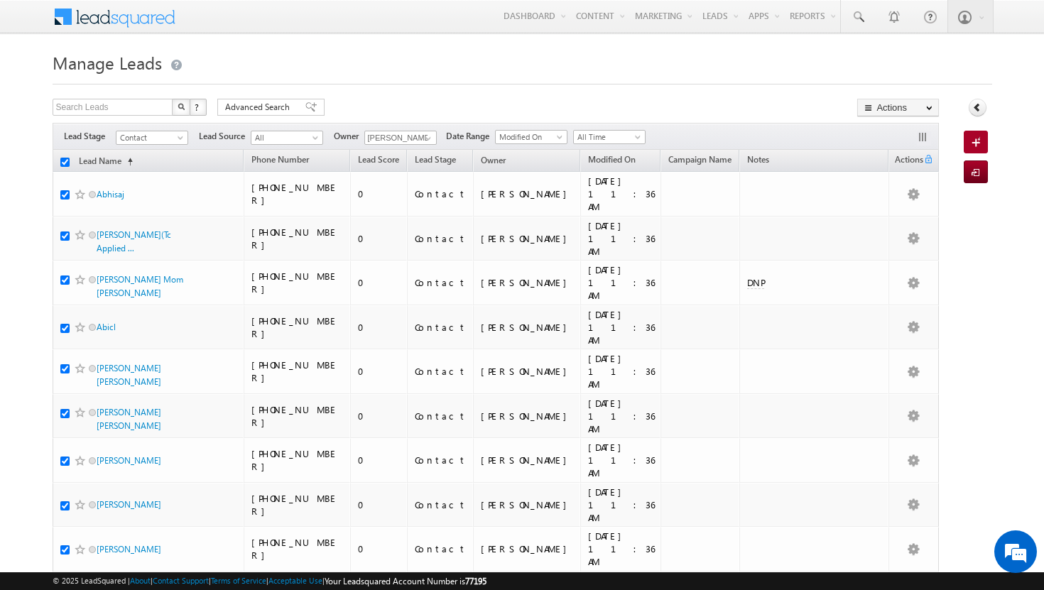
checkbox input "true"
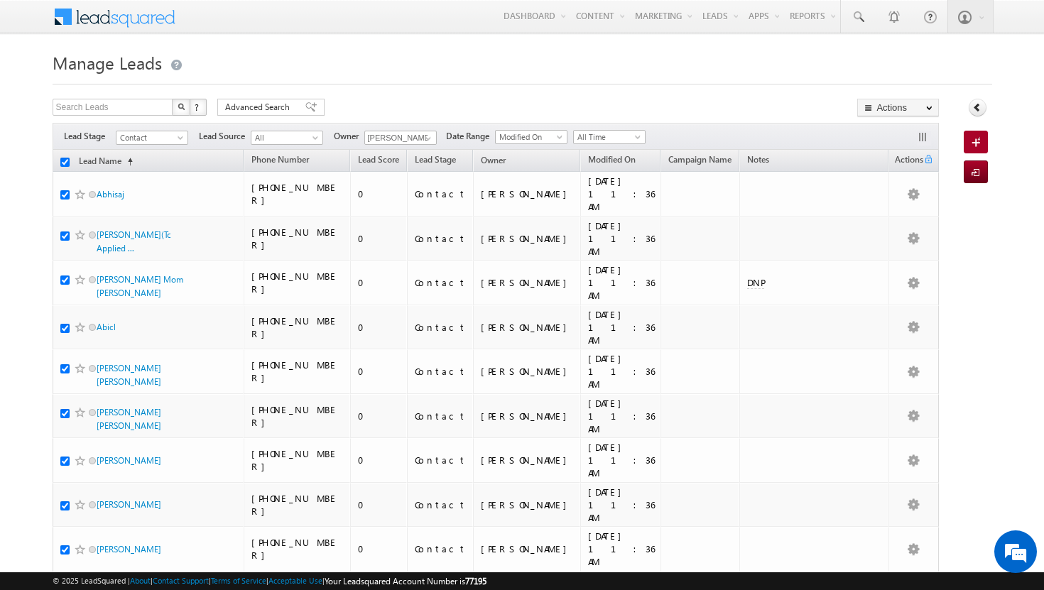
checkbox input "true"
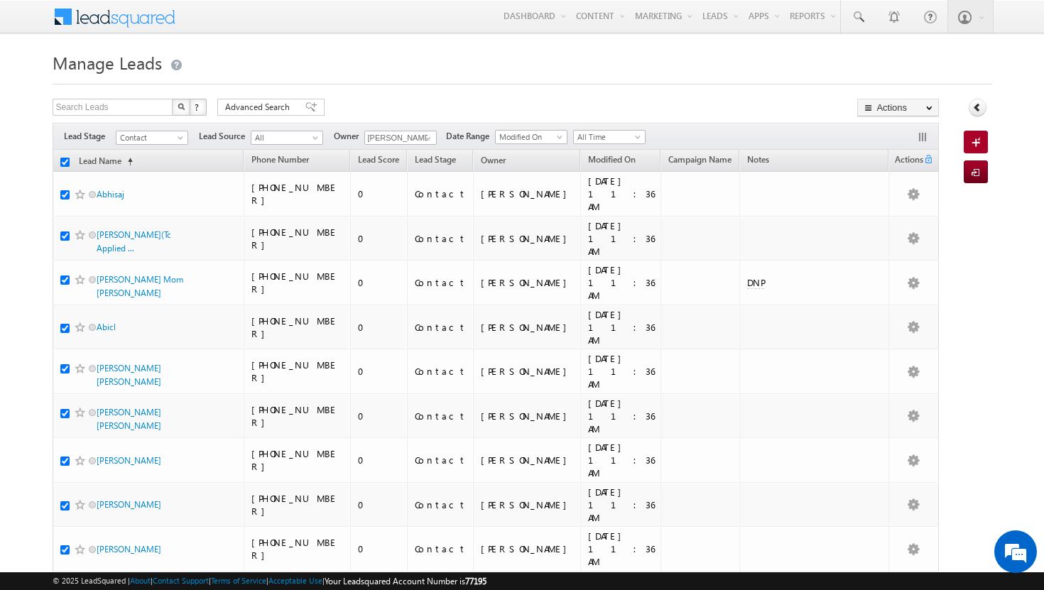
checkbox input "true"
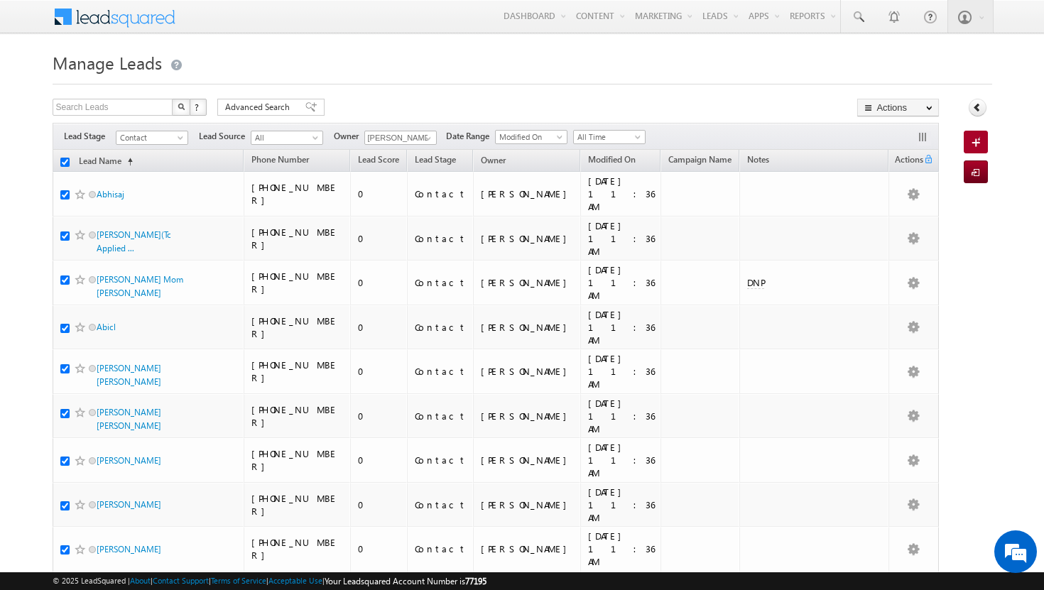
checkbox input "true"
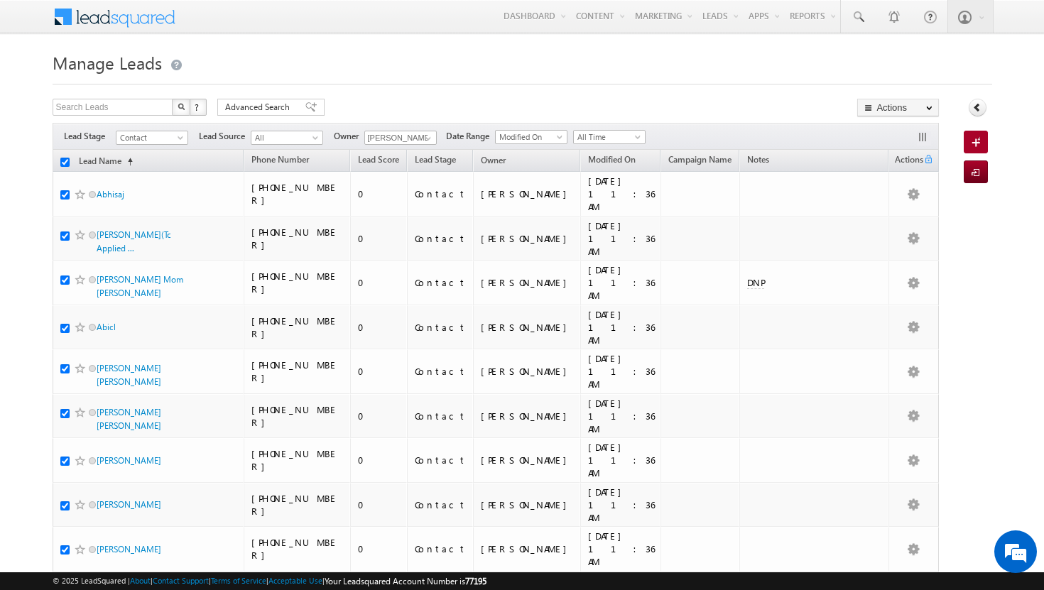
checkbox input "true"
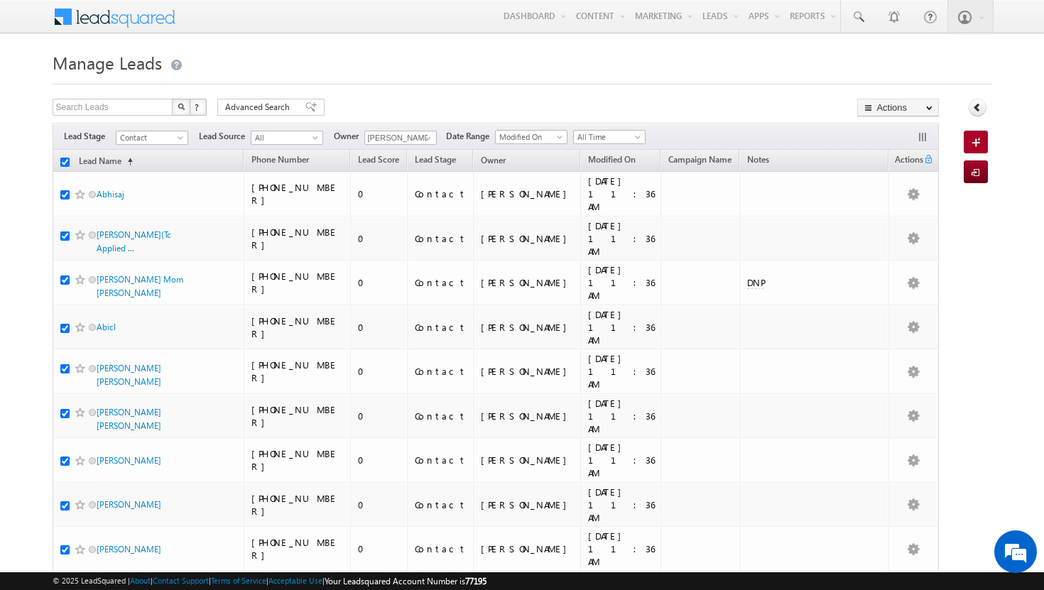
checkbox input "true"
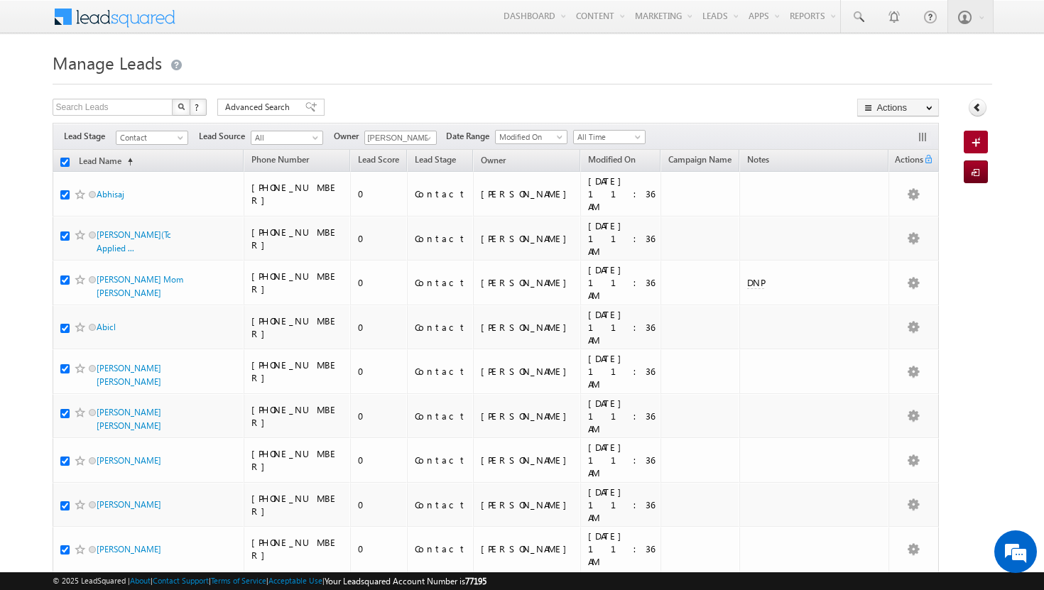
checkbox input "true"
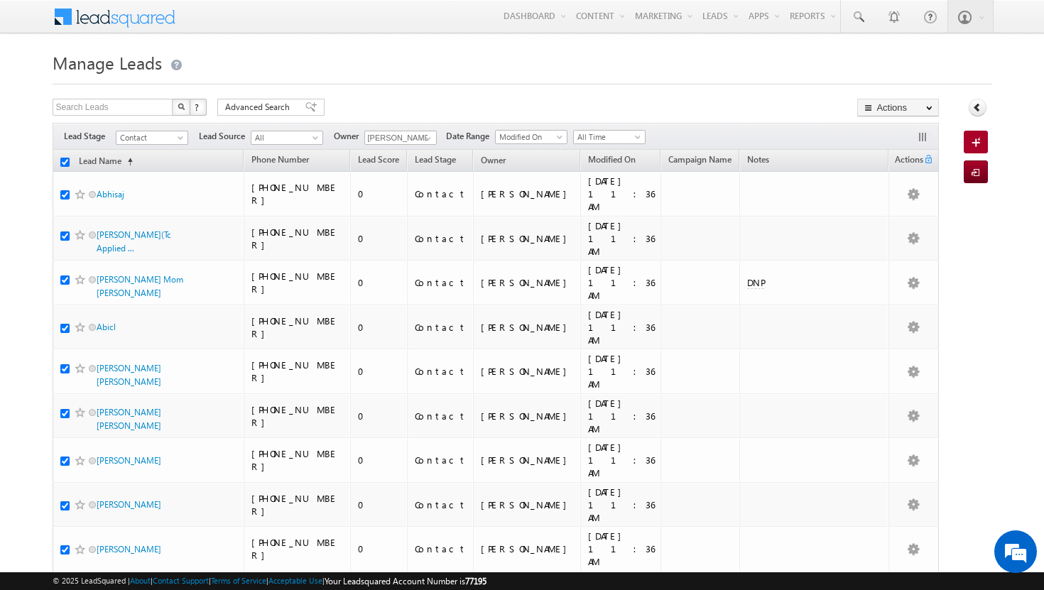
checkbox input "true"
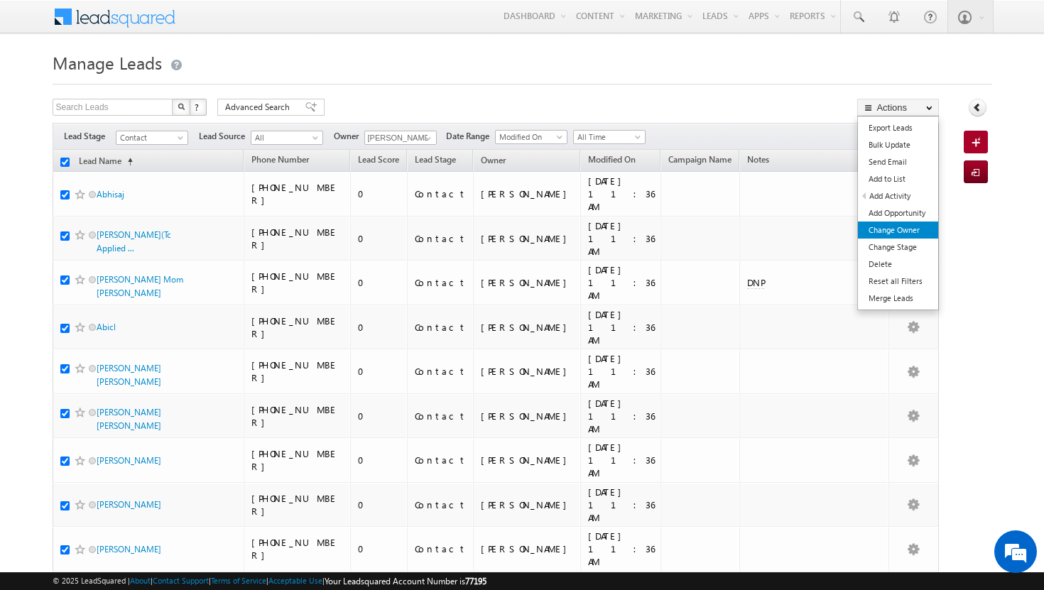
click at [923, 223] on link "Change Owner" at bounding box center [898, 230] width 80 height 17
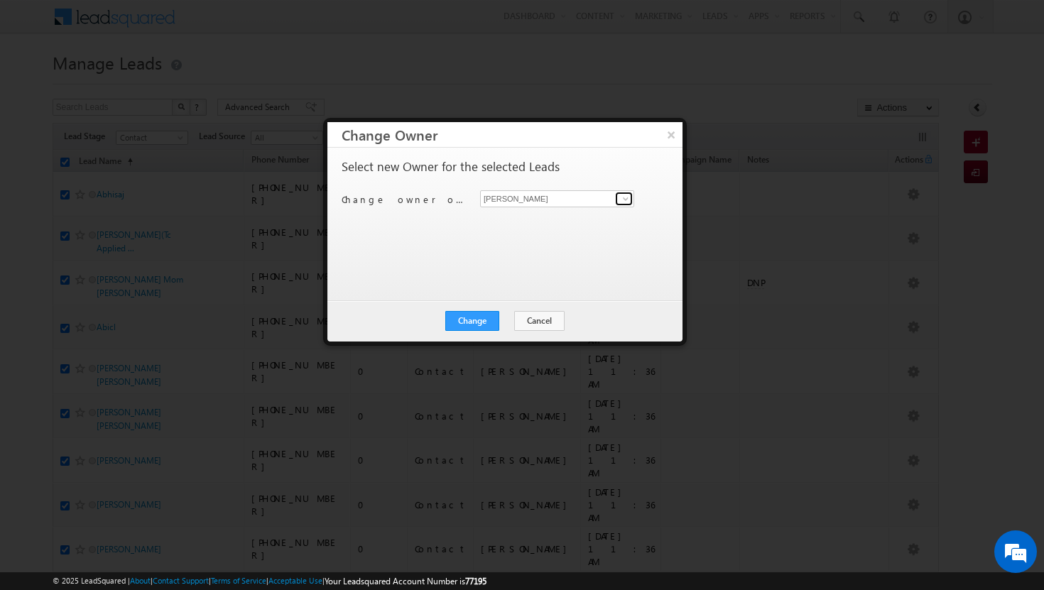
click at [632, 197] on link at bounding box center [624, 199] width 18 height 14
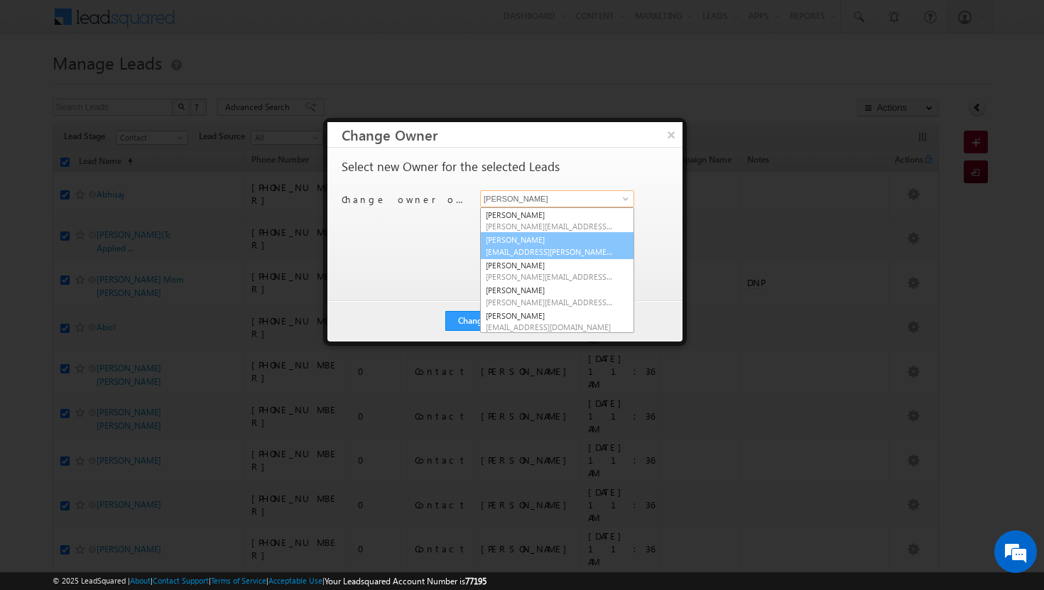
click at [590, 251] on span "[EMAIL_ADDRESS][PERSON_NAME][DOMAIN_NAME]" at bounding box center [550, 252] width 128 height 11
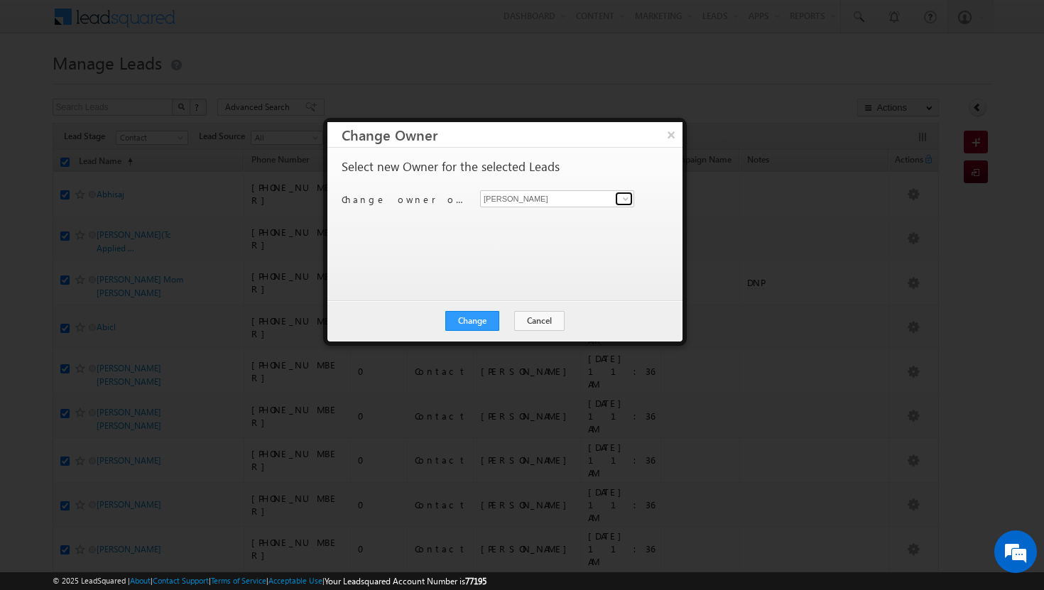
click at [624, 199] on span at bounding box center [625, 198] width 11 height 11
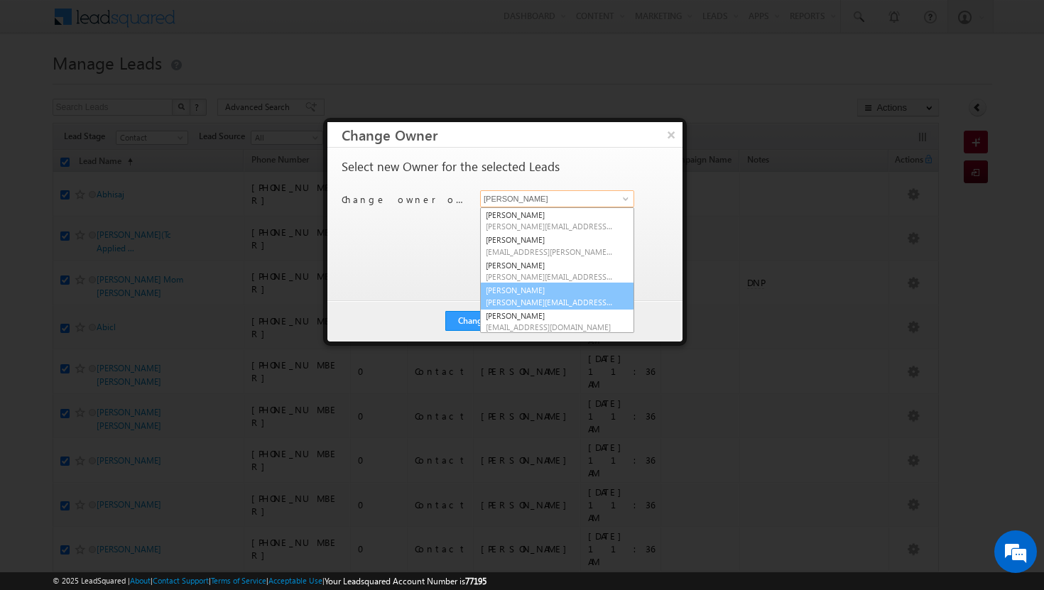
click at [551, 294] on link "[PERSON_NAME] Tp [EMAIL_ADDRESS][DOMAIN_NAME]" at bounding box center [557, 296] width 154 height 27
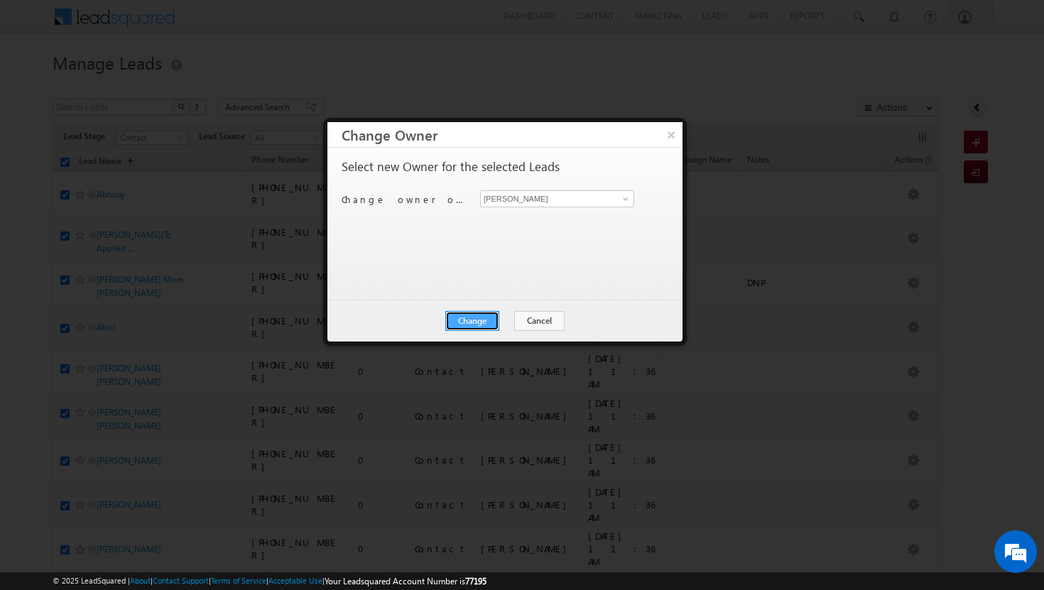
click at [470, 324] on button "Change" at bounding box center [472, 321] width 54 height 20
click at [503, 323] on button "Close" at bounding box center [507, 321] width 45 height 20
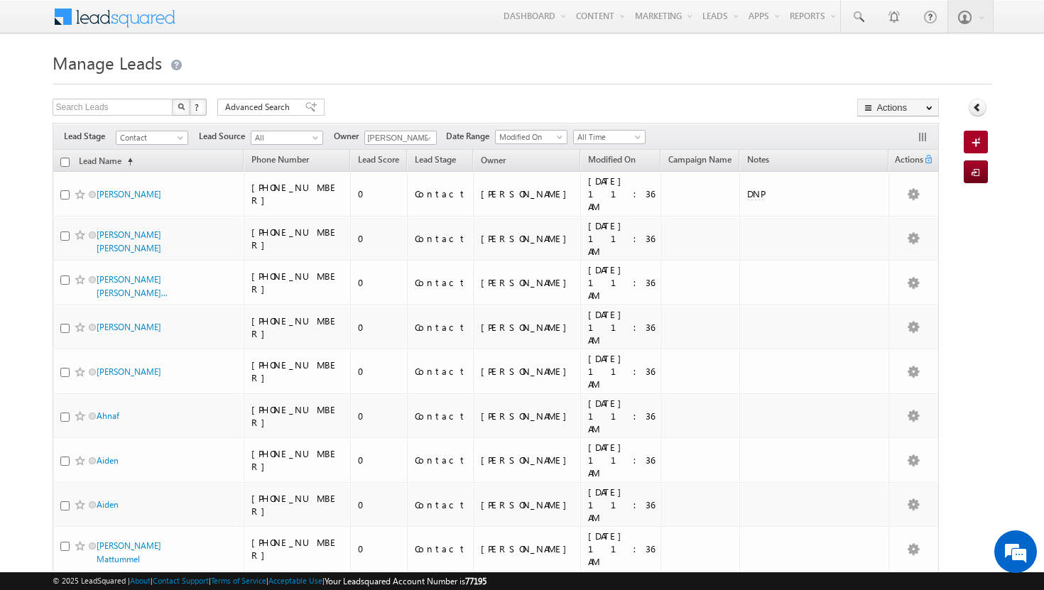
click at [64, 163] on input "checkbox" at bounding box center [64, 162] width 9 height 9
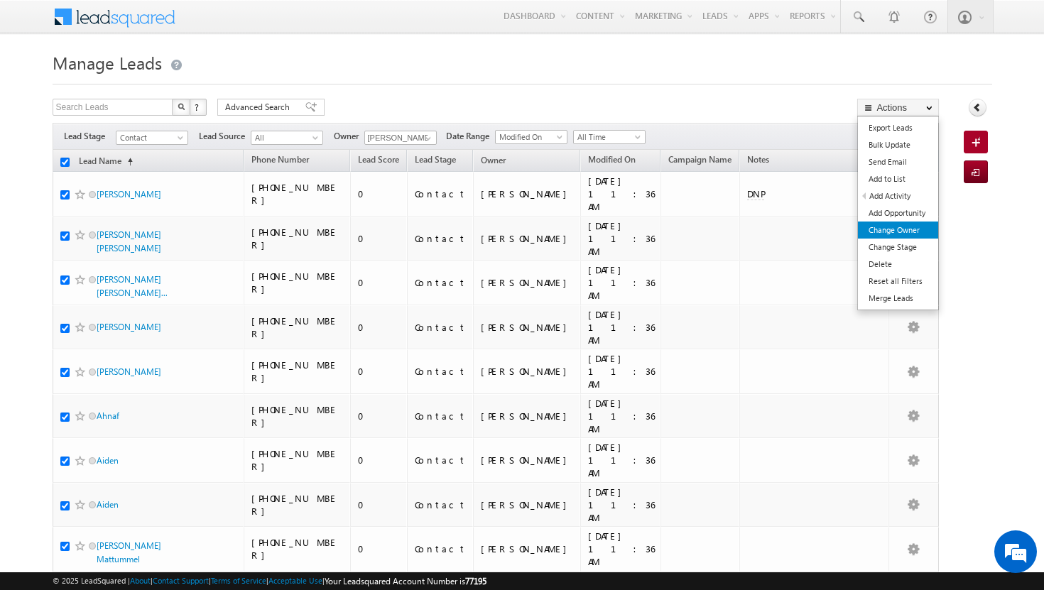
click at [911, 234] on link "Change Owner" at bounding box center [898, 230] width 80 height 17
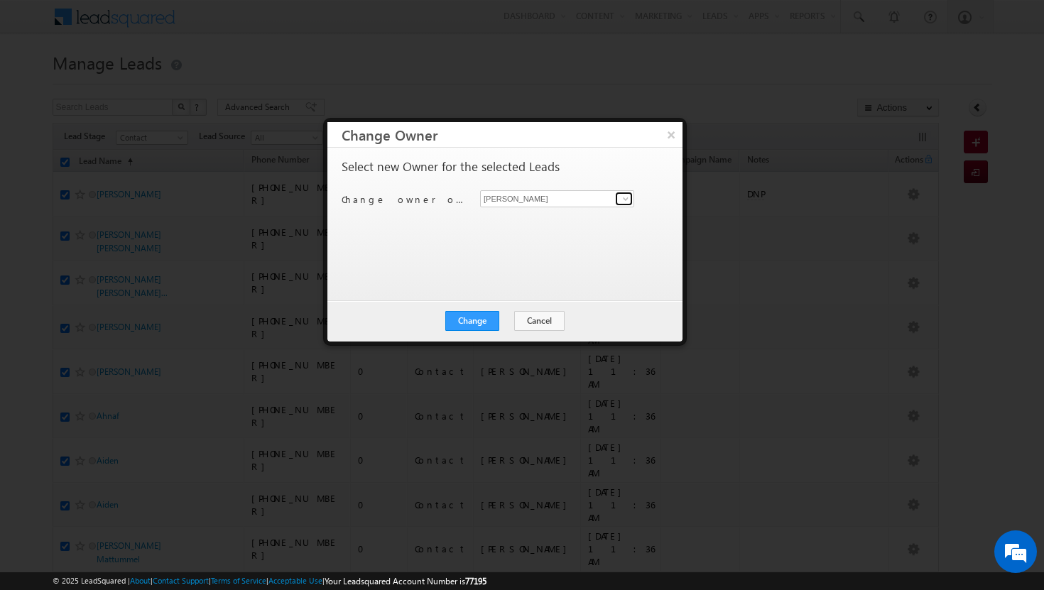
click at [630, 198] on span at bounding box center [625, 198] width 11 height 11
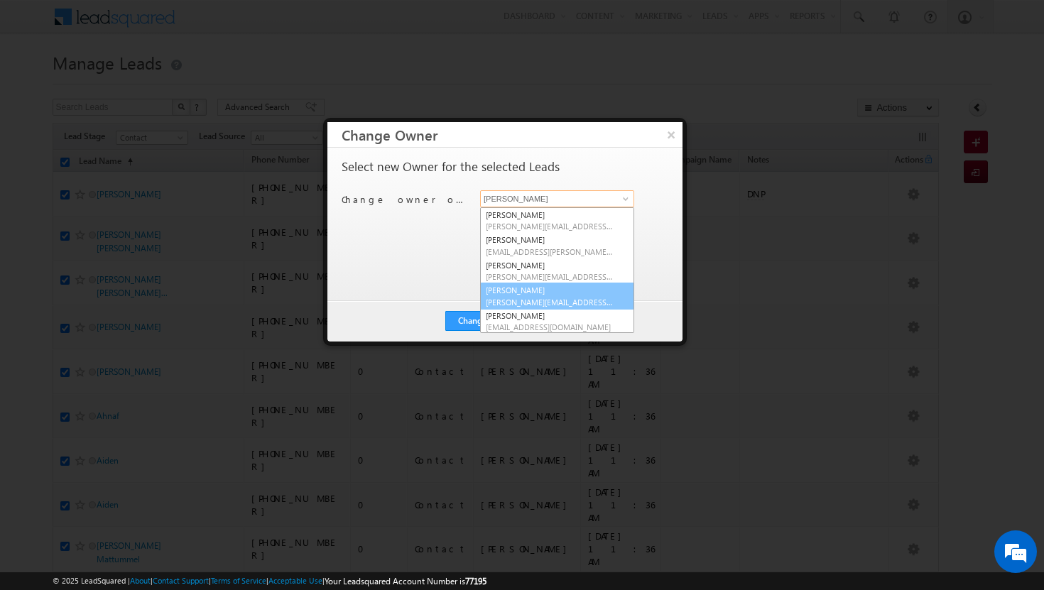
scroll to position [41, 0]
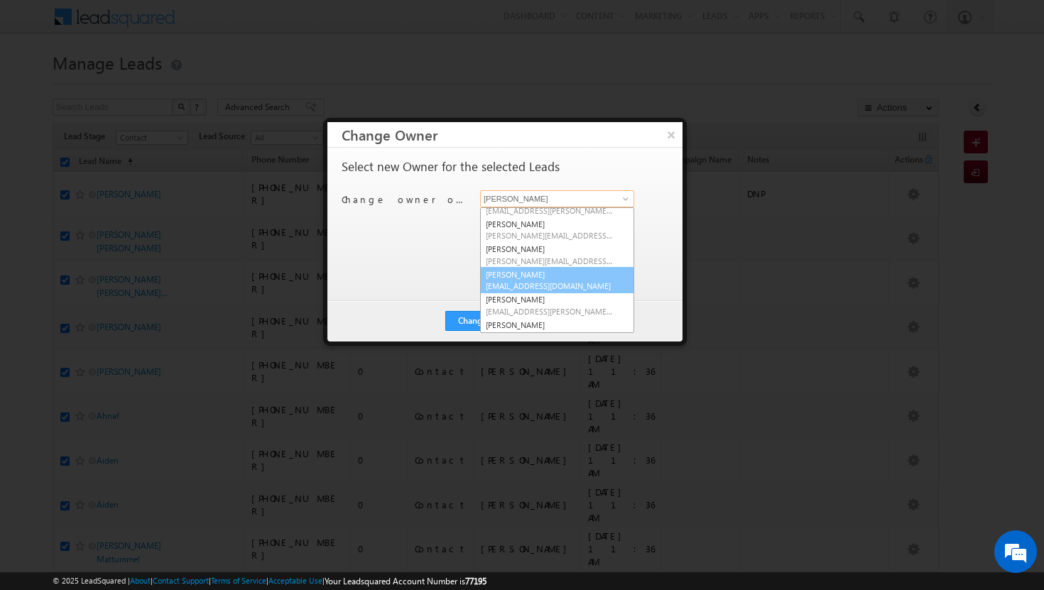
click at [548, 286] on span "[EMAIL_ADDRESS][DOMAIN_NAME]" at bounding box center [550, 286] width 128 height 11
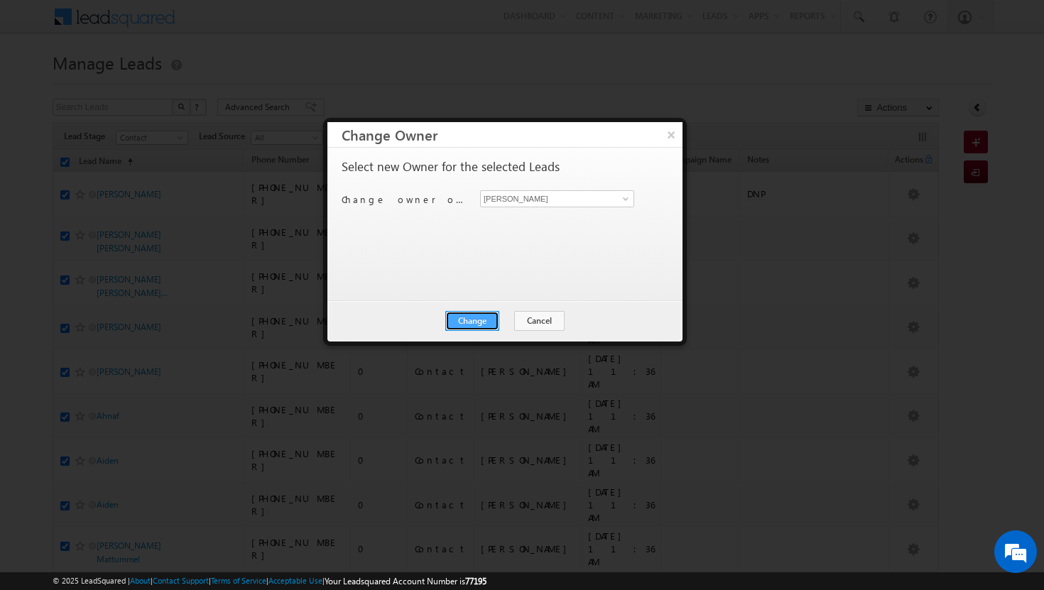
click at [489, 323] on button "Change" at bounding box center [472, 321] width 54 height 20
click at [505, 323] on button "Close" at bounding box center [507, 321] width 45 height 20
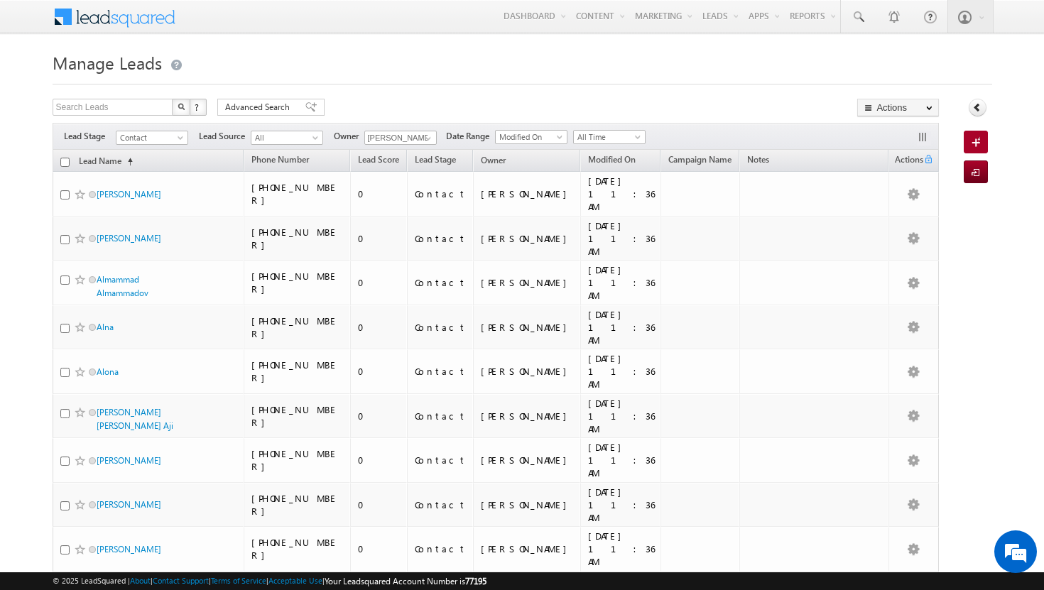
click at [65, 163] on input "checkbox" at bounding box center [64, 162] width 9 height 9
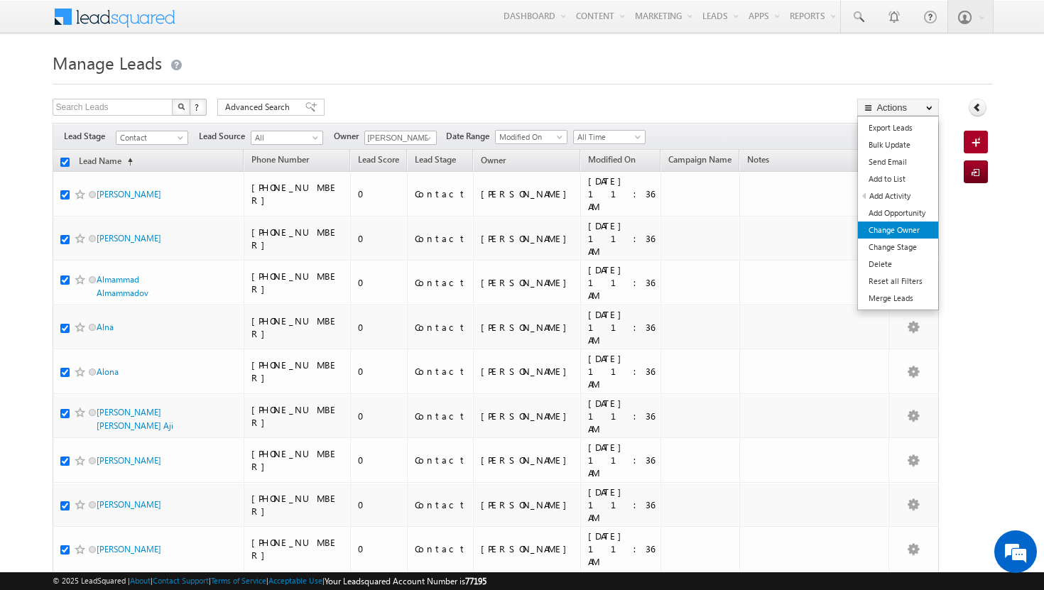
click at [912, 234] on link "Change Owner" at bounding box center [898, 230] width 80 height 17
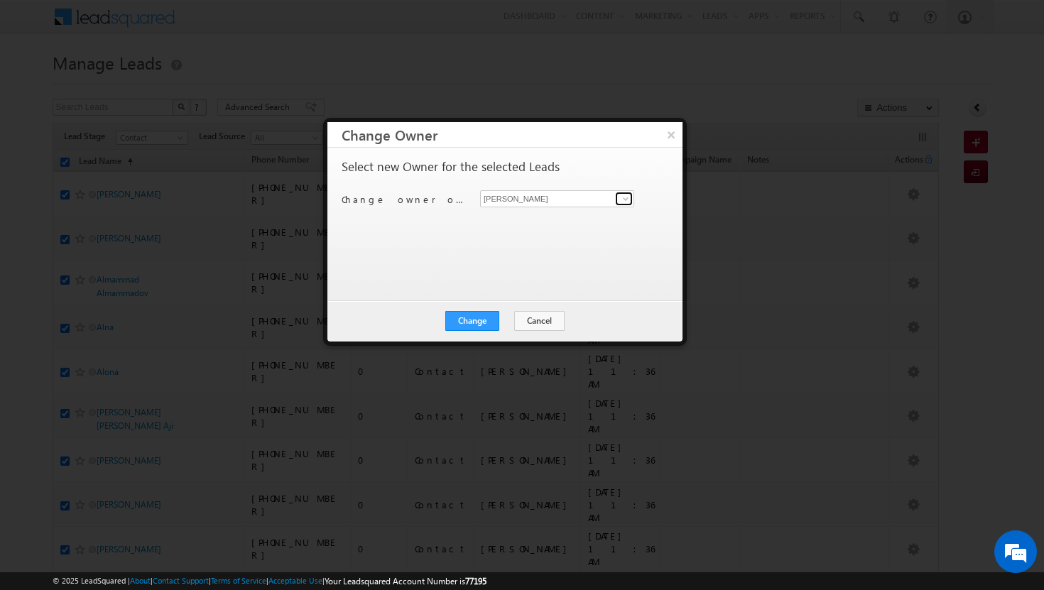
click at [625, 198] on span at bounding box center [625, 198] width 11 height 11
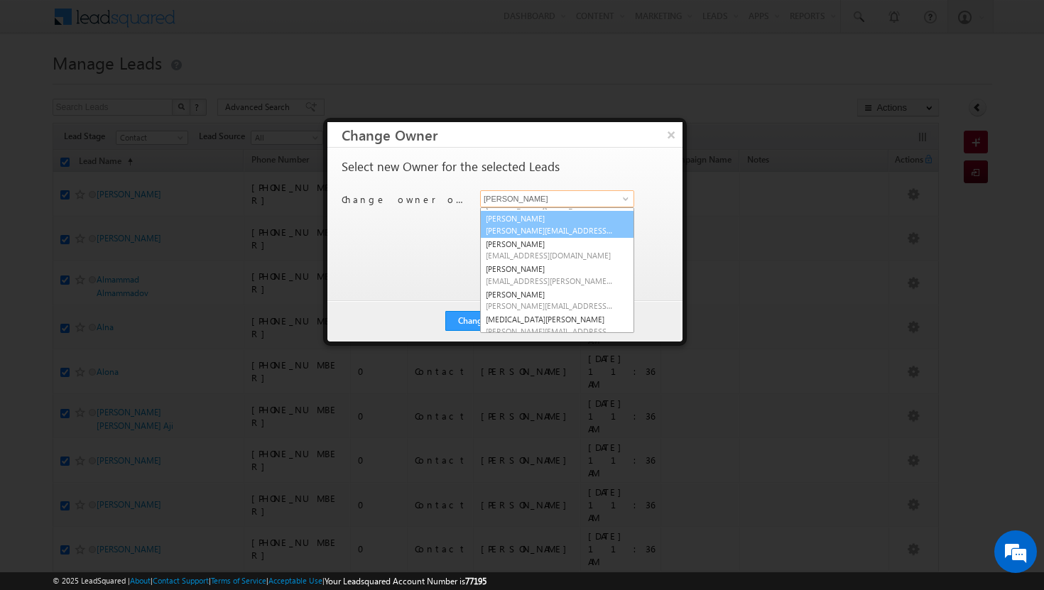
scroll to position [72, 0]
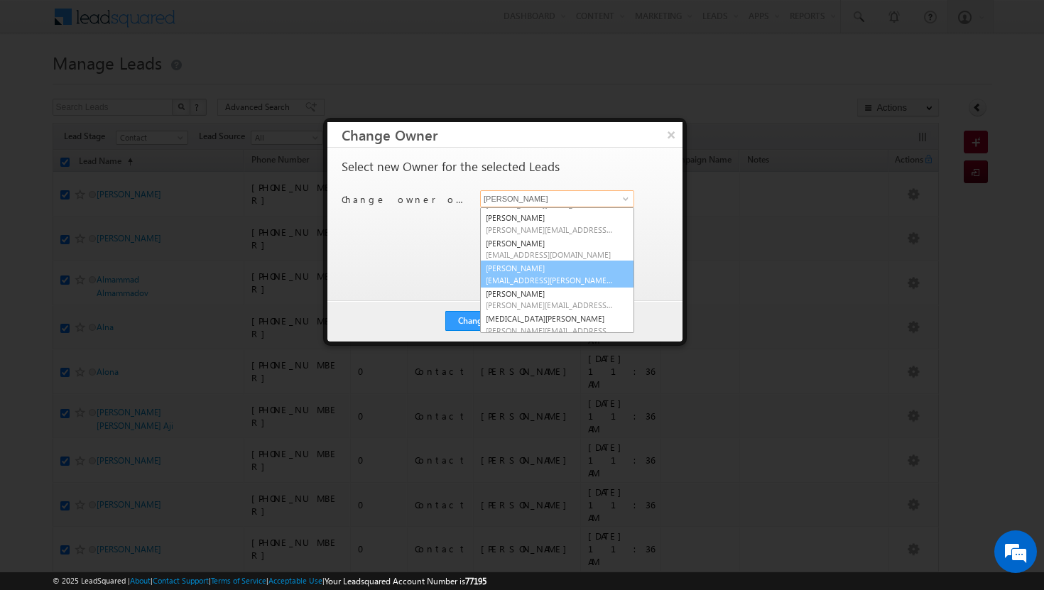
click at [538, 275] on span "[EMAIL_ADDRESS][PERSON_NAME][DOMAIN_NAME]" at bounding box center [550, 280] width 128 height 11
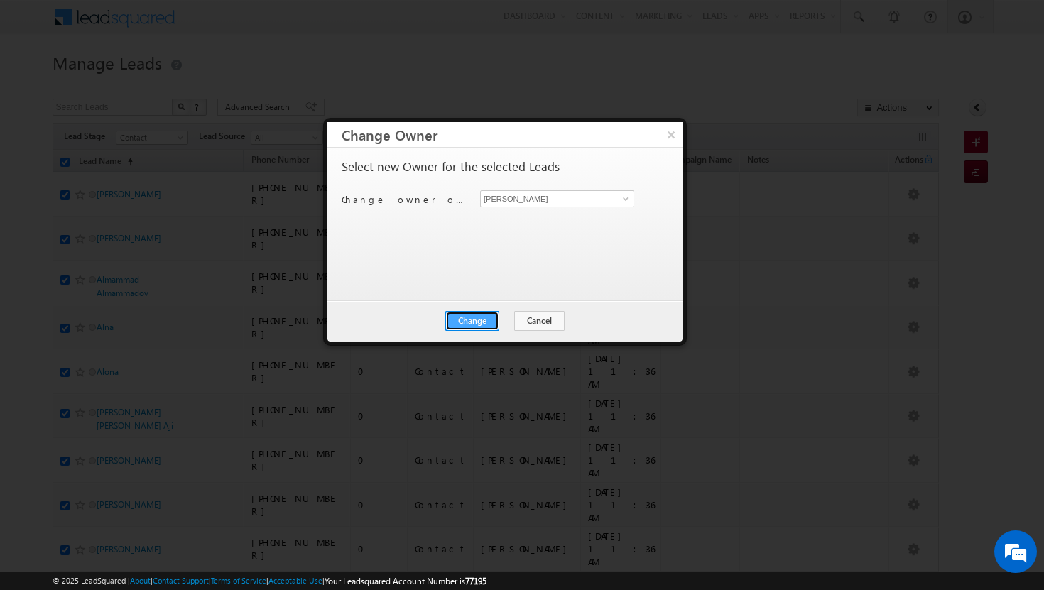
click at [477, 318] on button "Change" at bounding box center [472, 321] width 54 height 20
click at [497, 323] on button "Close" at bounding box center [507, 321] width 45 height 20
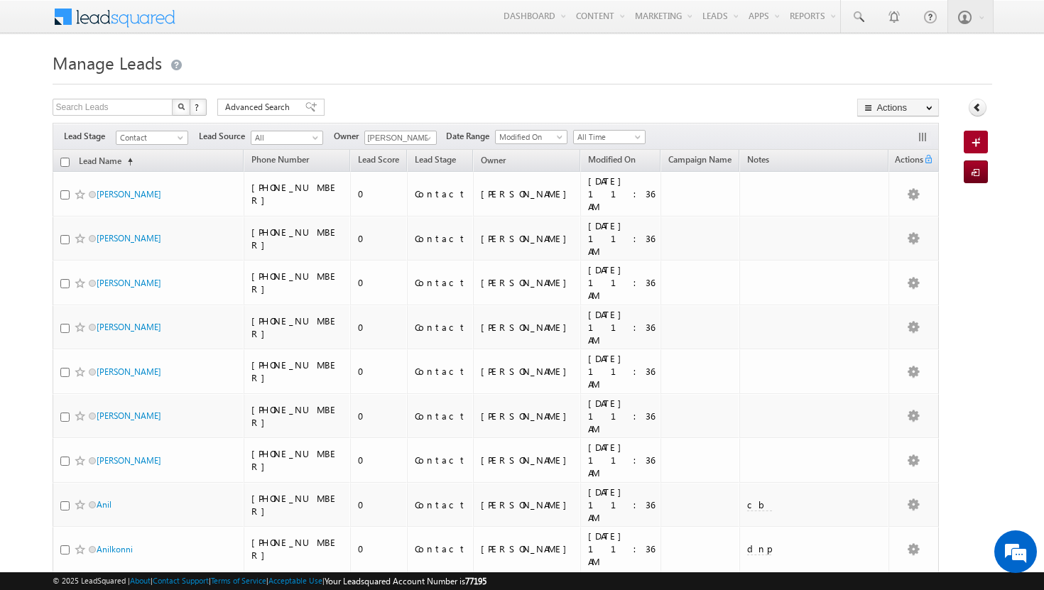
click at [63, 162] on input "checkbox" at bounding box center [64, 162] width 9 height 9
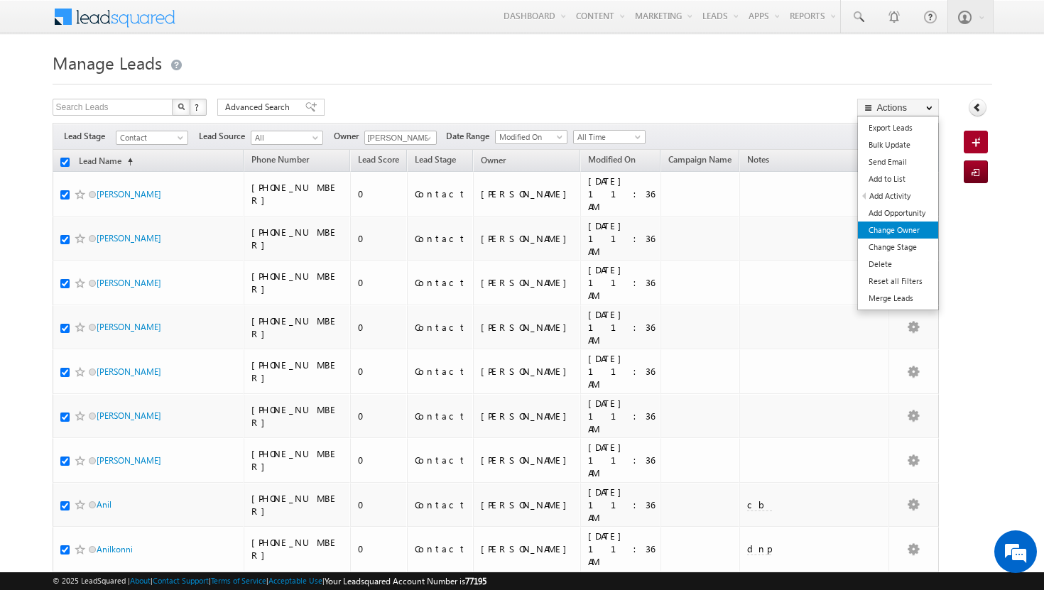
click at [916, 228] on link "Change Owner" at bounding box center [898, 230] width 80 height 17
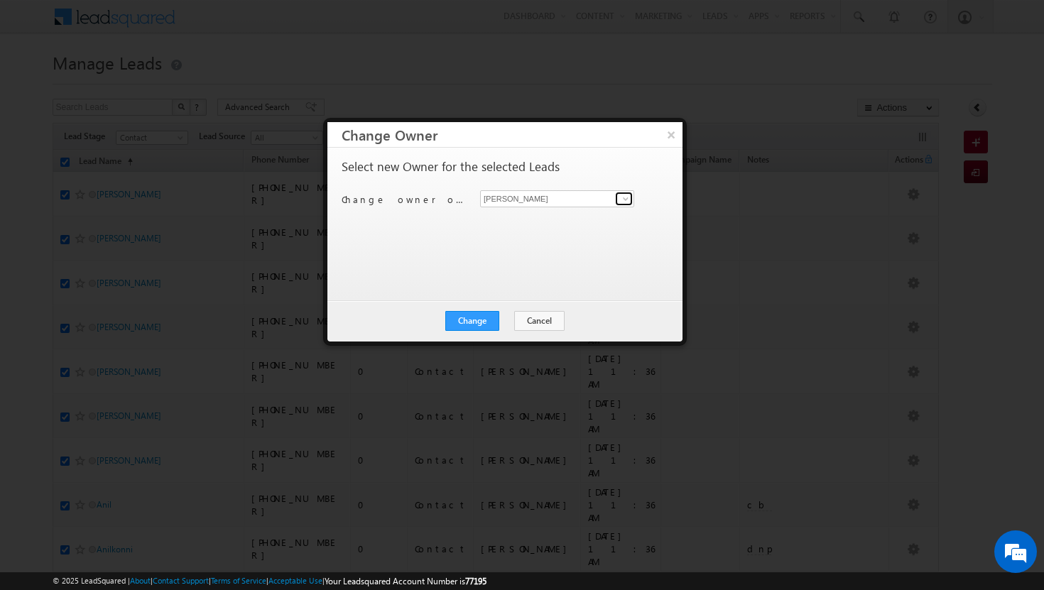
click at [627, 202] on span at bounding box center [625, 198] width 11 height 11
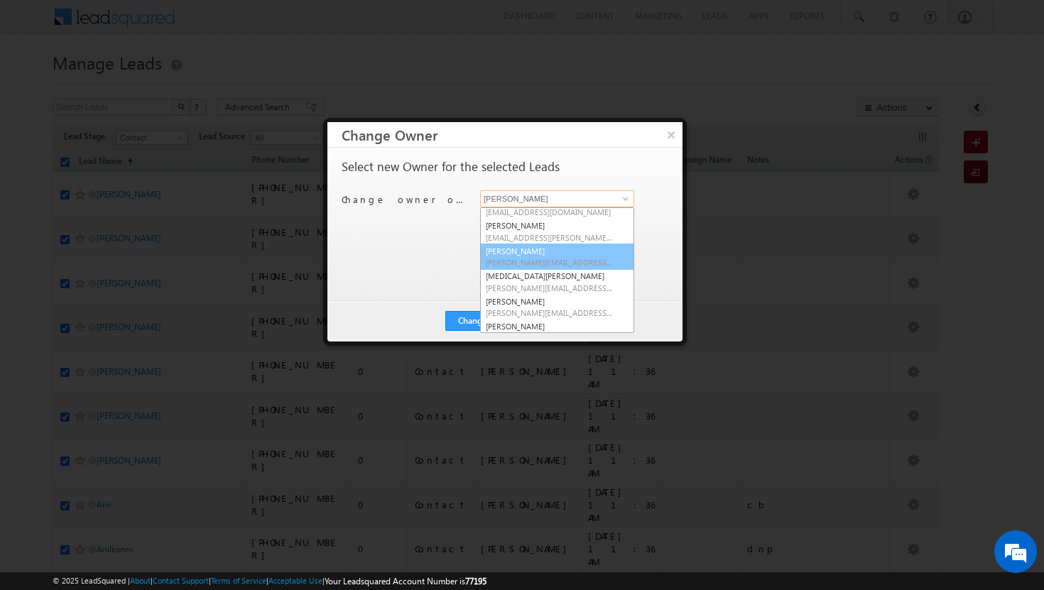
scroll to position [117, 0]
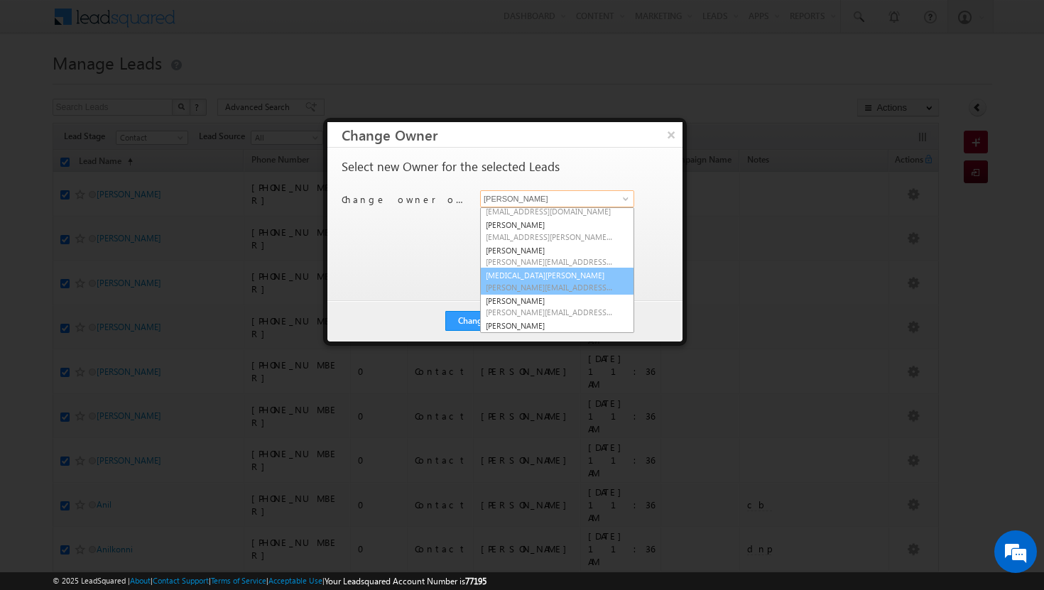
click at [575, 282] on span "[PERSON_NAME][EMAIL_ADDRESS][DOMAIN_NAME]" at bounding box center [550, 287] width 128 height 11
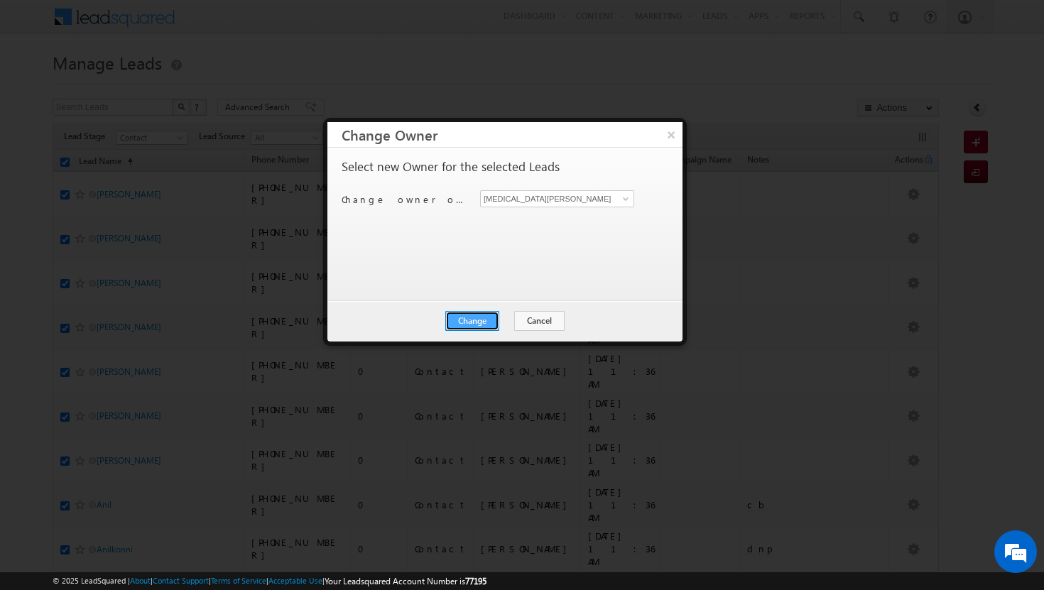
click at [467, 315] on button "Change" at bounding box center [472, 321] width 54 height 20
click at [497, 325] on button "Close" at bounding box center [507, 321] width 45 height 20
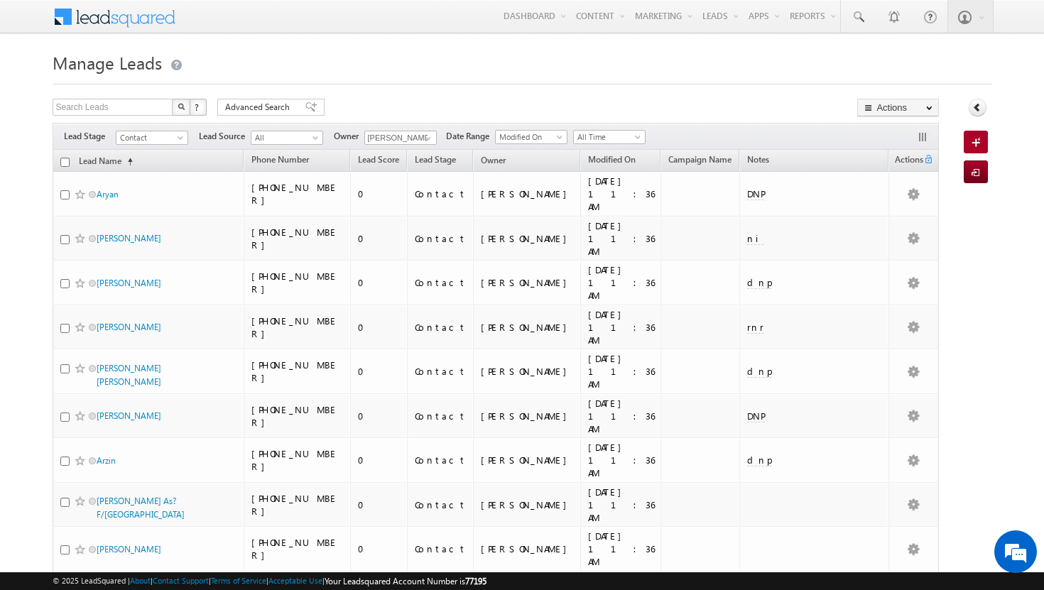
click at [65, 162] on input "checkbox" at bounding box center [64, 162] width 9 height 9
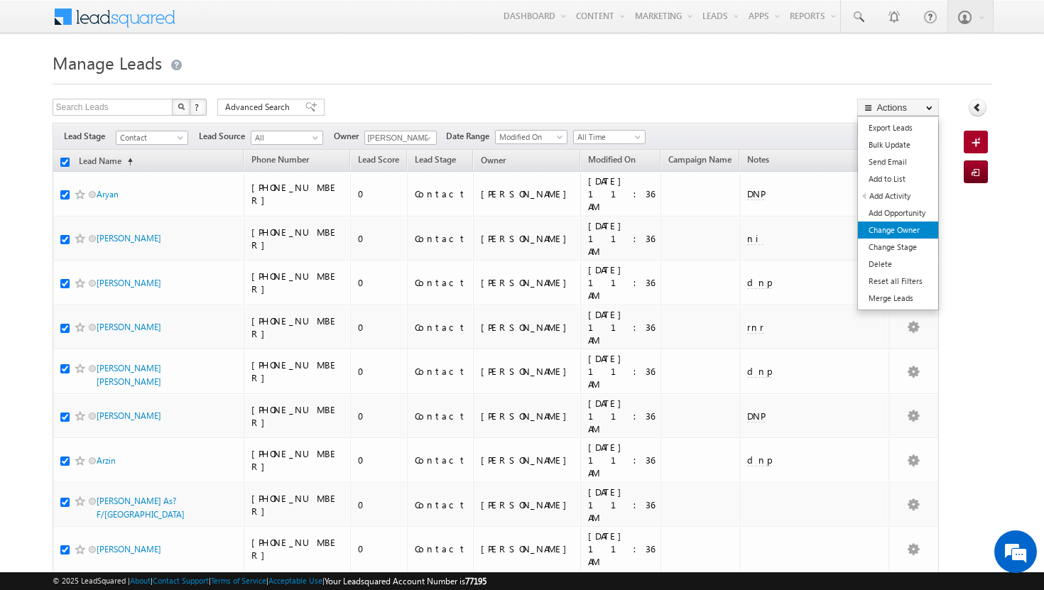
click at [912, 232] on link "Change Owner" at bounding box center [898, 230] width 80 height 17
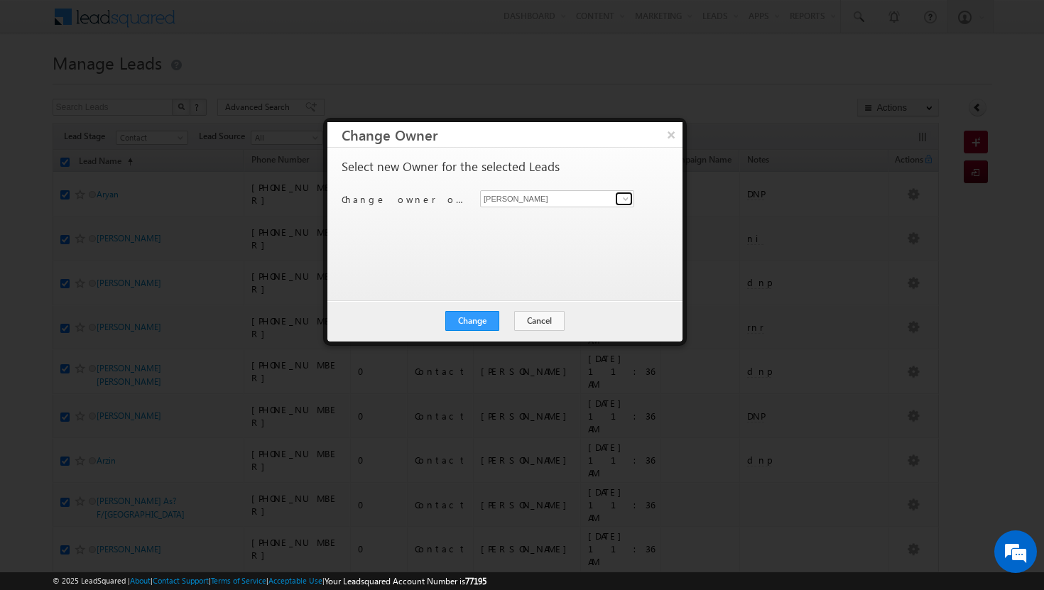
click at [628, 199] on span at bounding box center [625, 198] width 11 height 11
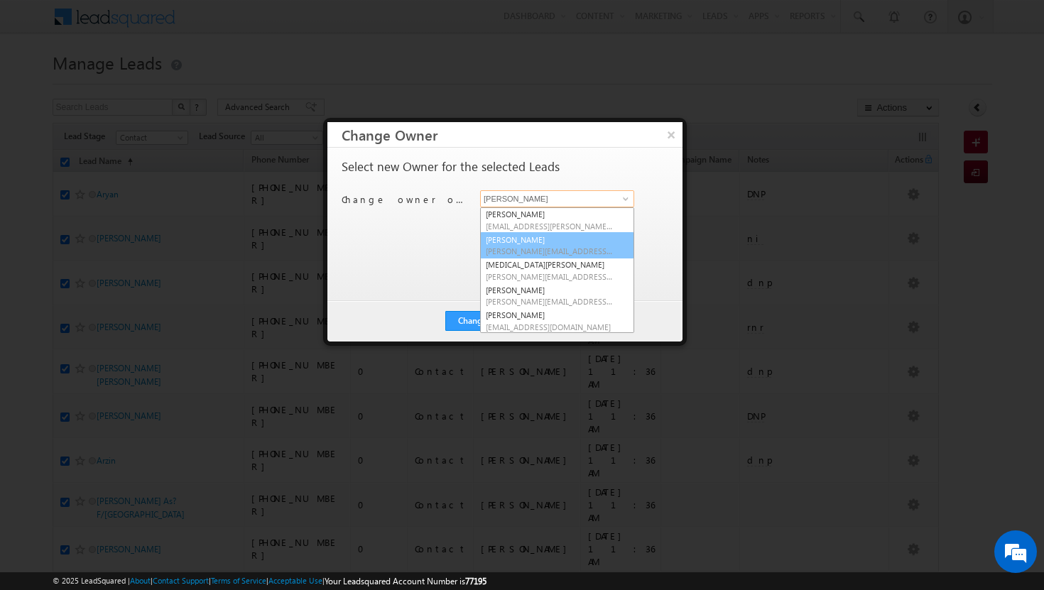
scroll to position [127, 0]
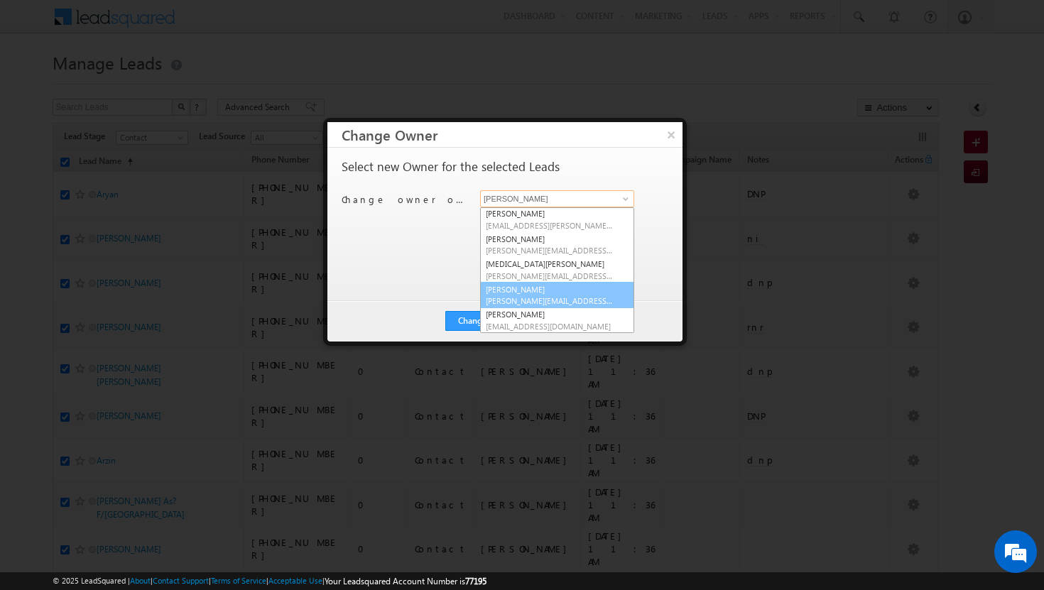
click at [556, 288] on link "[PERSON_NAME] [PERSON_NAME][EMAIL_ADDRESS][DOMAIN_NAME]" at bounding box center [557, 295] width 154 height 27
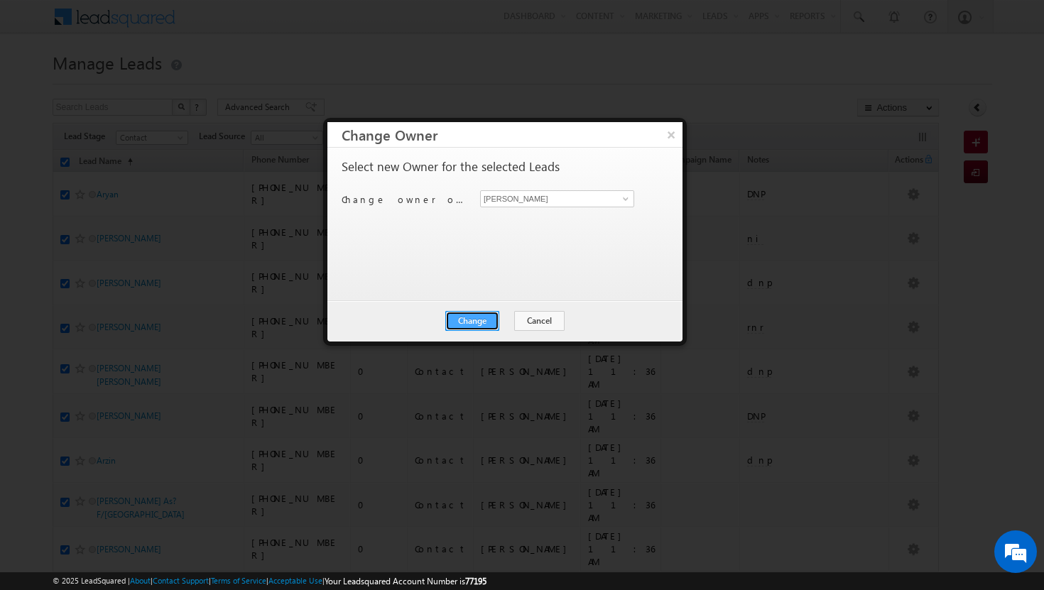
click at [489, 322] on button "Change" at bounding box center [472, 321] width 54 height 20
click at [499, 322] on button "Close" at bounding box center [507, 321] width 45 height 20
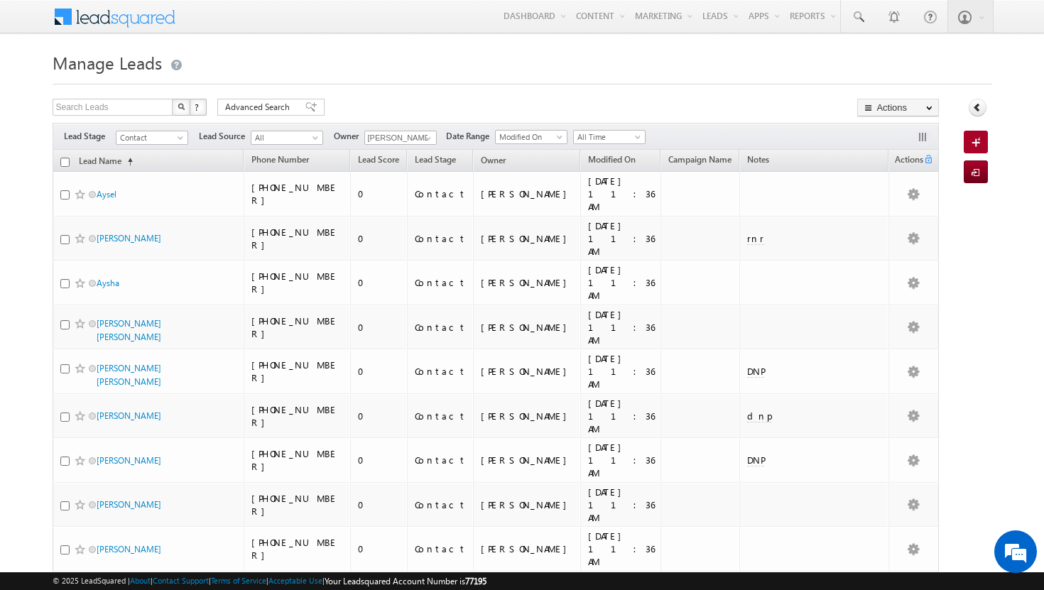
click at [65, 164] on input "checkbox" at bounding box center [64, 162] width 9 height 9
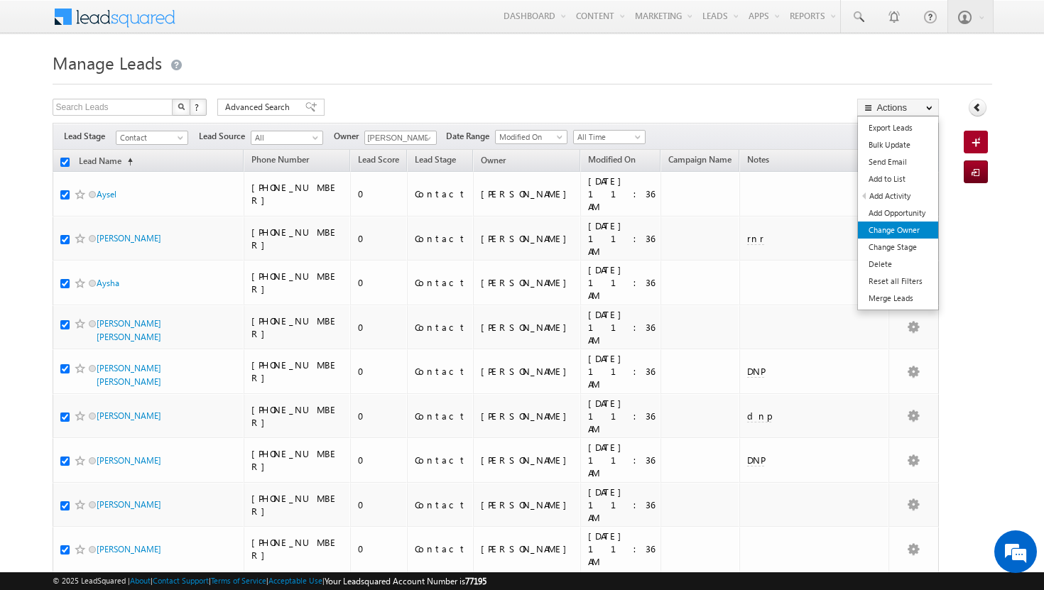
click at [904, 225] on link "Change Owner" at bounding box center [898, 230] width 80 height 17
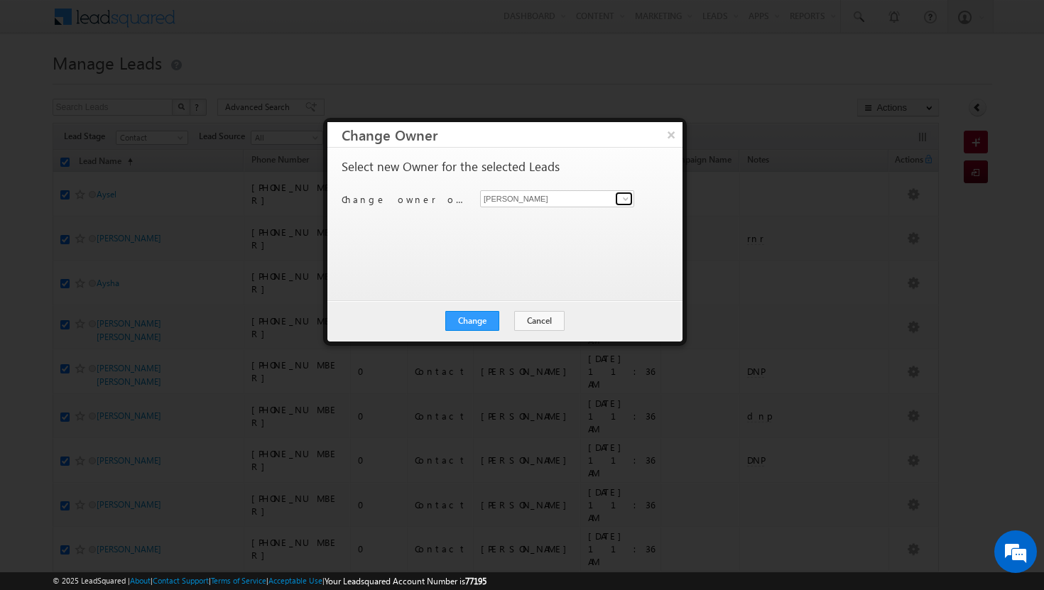
click at [621, 199] on span at bounding box center [625, 198] width 11 height 11
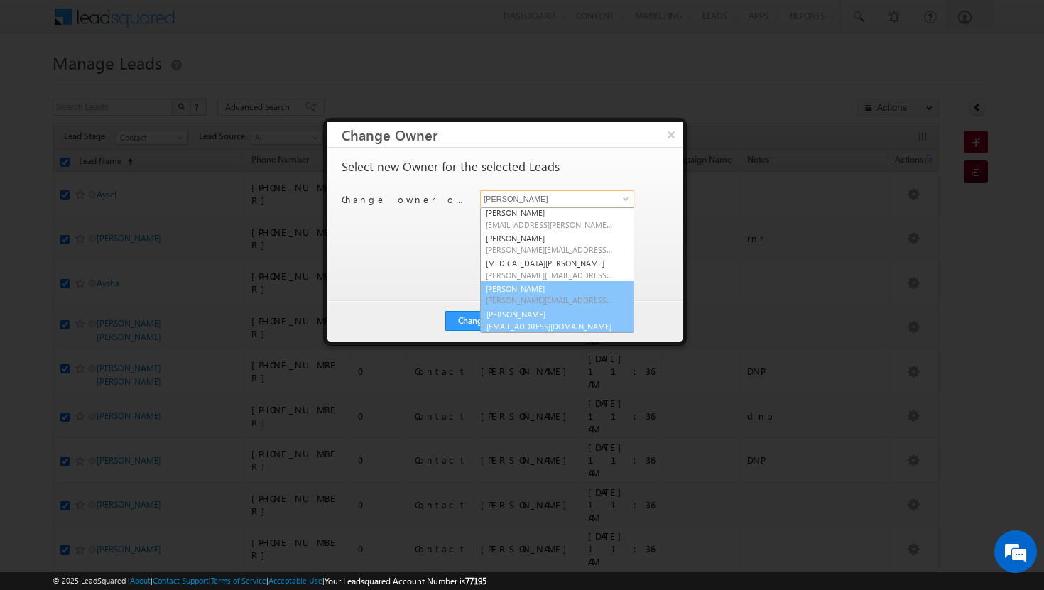
scroll to position [129, 0]
click at [553, 317] on link "[PERSON_NAME] [PERSON_NAME][EMAIL_ADDRESS][DOMAIN_NAME]" at bounding box center [557, 319] width 154 height 27
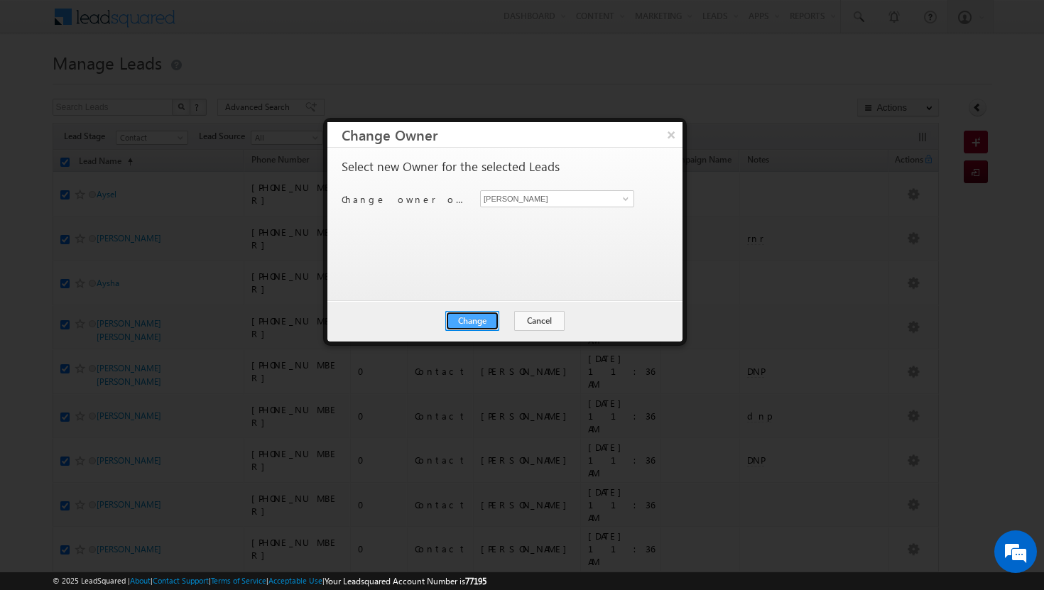
click at [478, 321] on button "Change" at bounding box center [472, 321] width 54 height 20
click at [498, 319] on button "Close" at bounding box center [507, 321] width 45 height 20
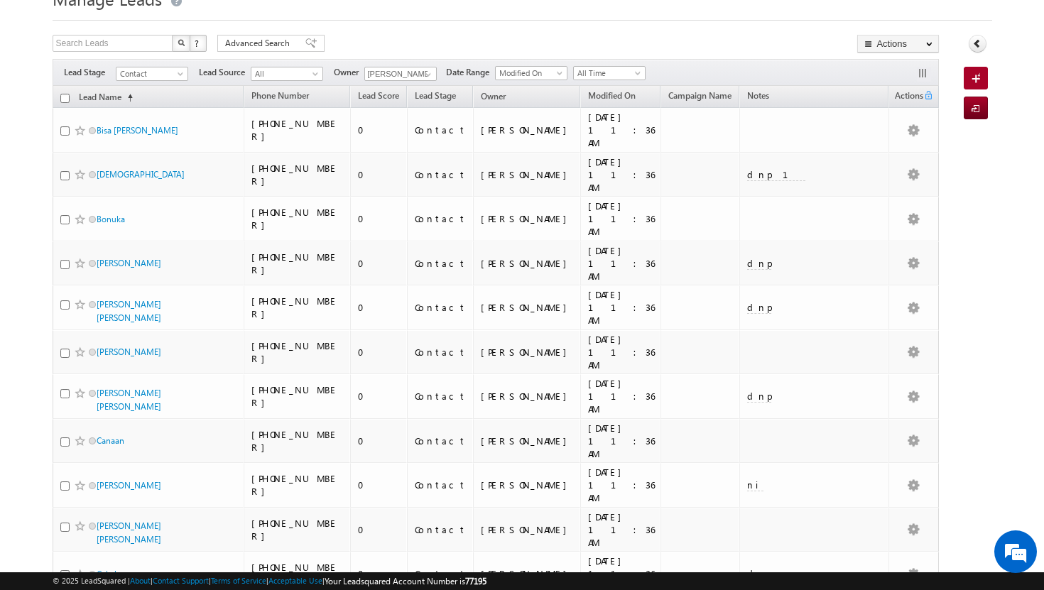
scroll to position [0, 0]
